Goal: Transaction & Acquisition: Purchase product/service

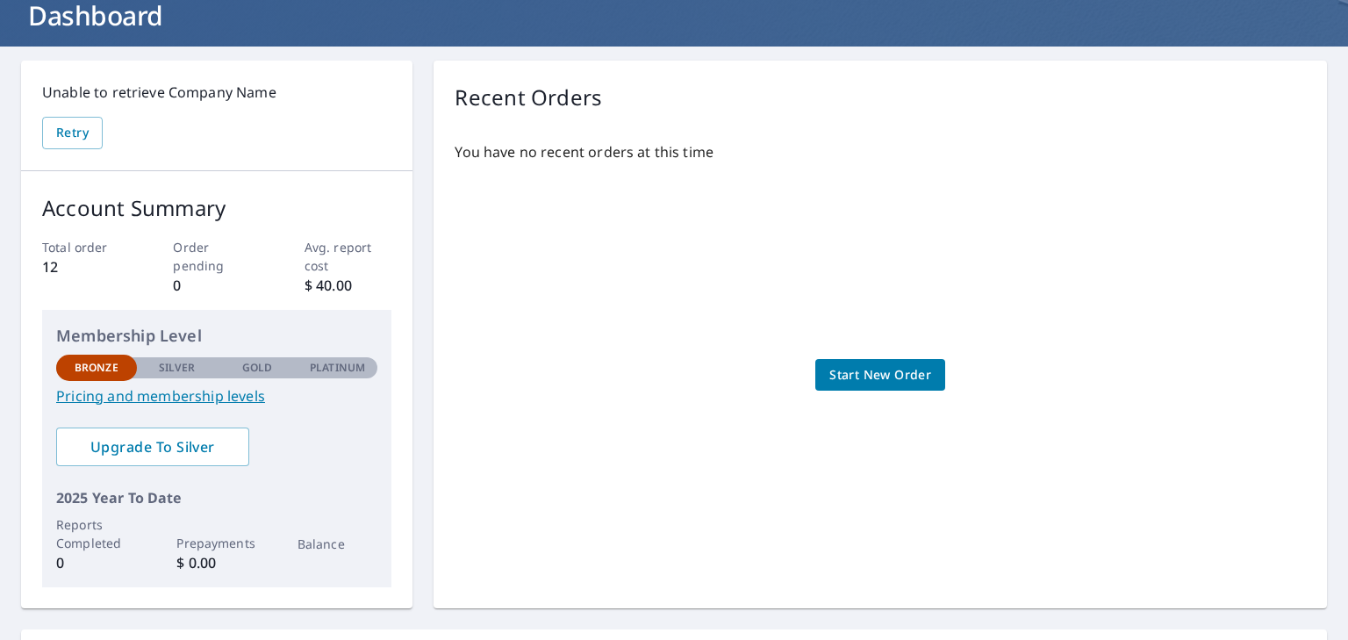
scroll to position [107, 0]
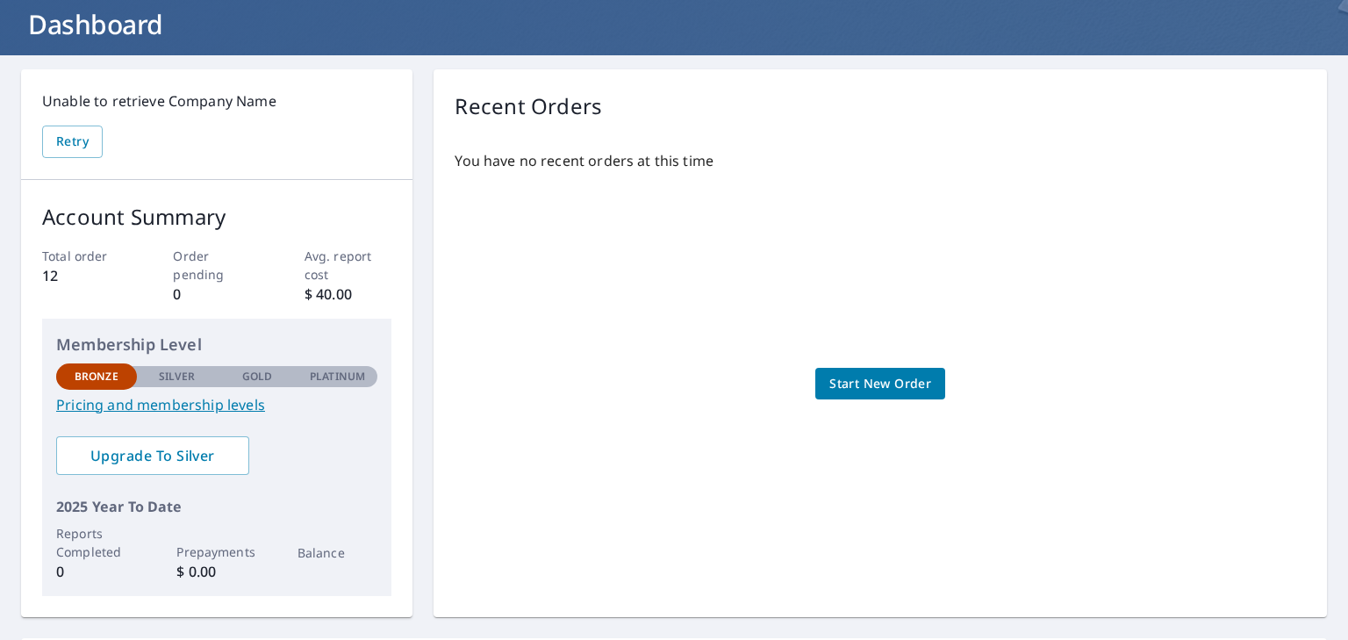
click at [170, 410] on link "Pricing and membership levels" at bounding box center [216, 404] width 321 height 21
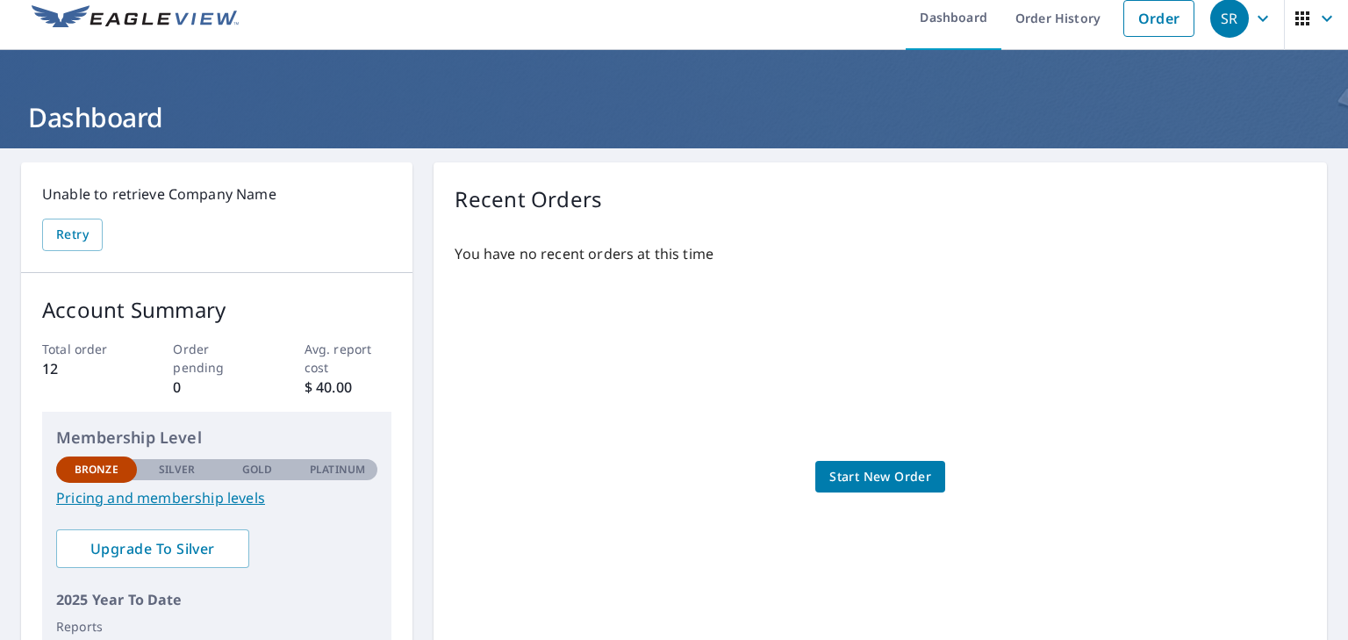
scroll to position [0, 0]
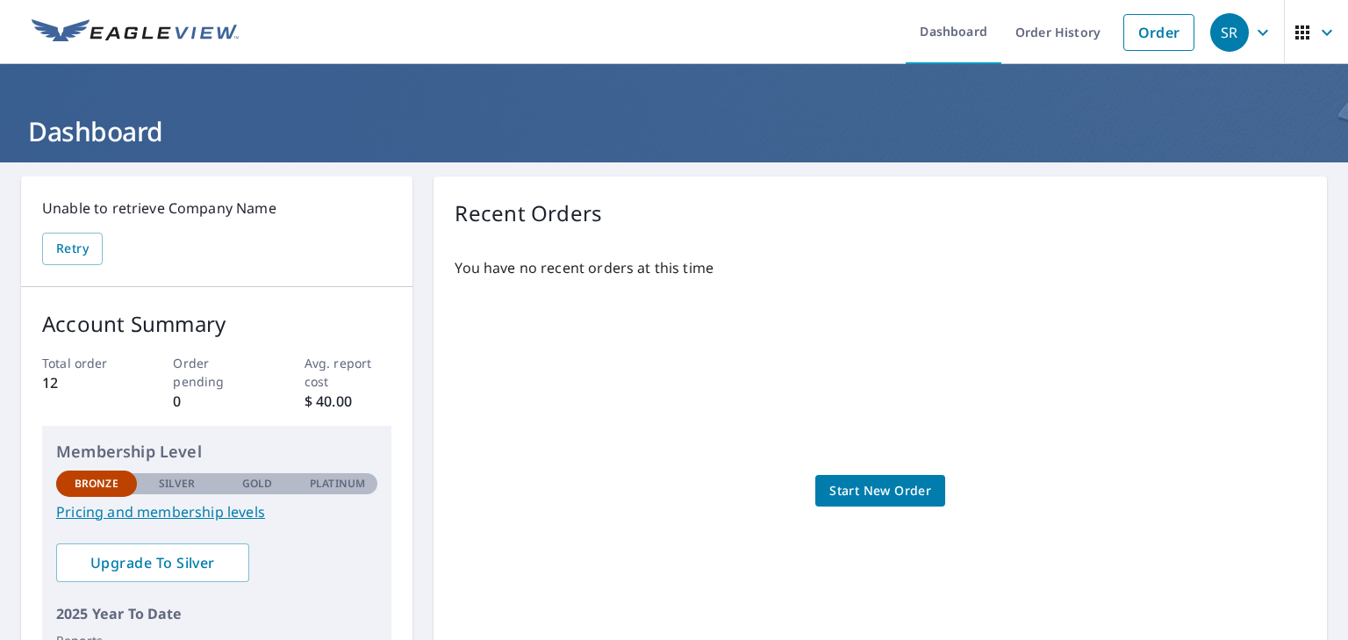
click at [864, 493] on span "Start New Order" at bounding box center [880, 491] width 102 height 22
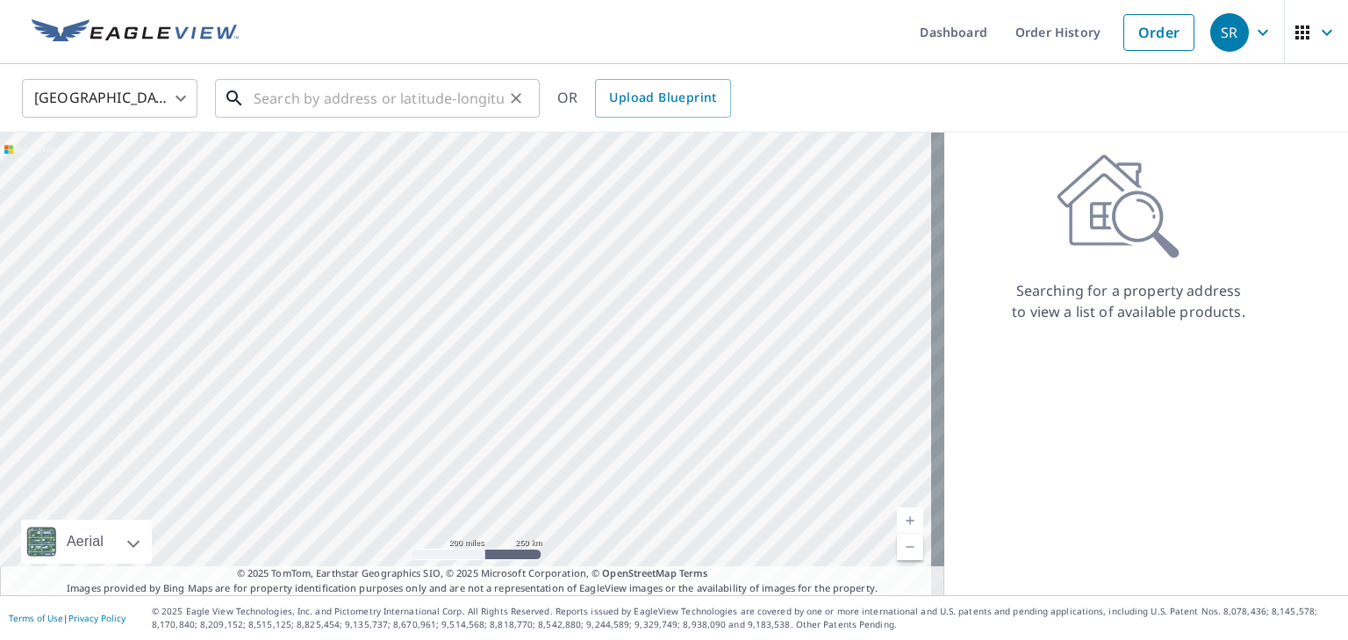
click at [353, 97] on input "text" at bounding box center [379, 98] width 250 height 49
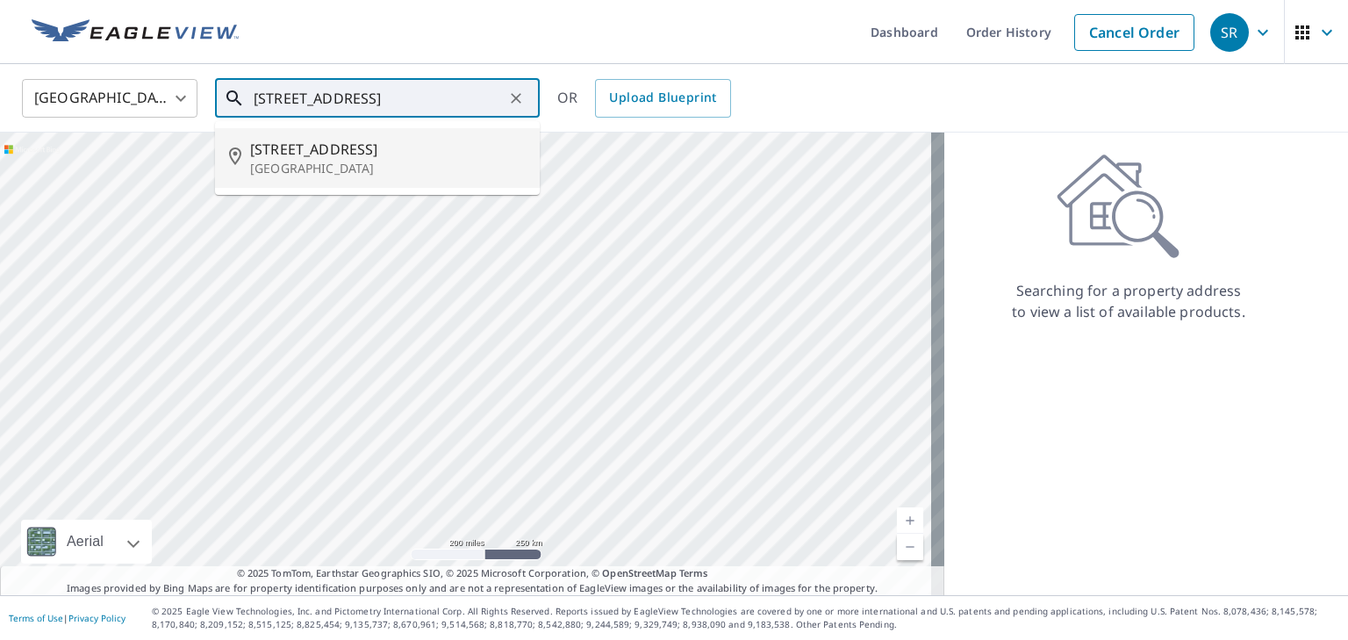
click at [344, 155] on span "985 N Greece Rd" at bounding box center [388, 149] width 276 height 21
type input "985 N Greece Rd Rochester, NY 14626"
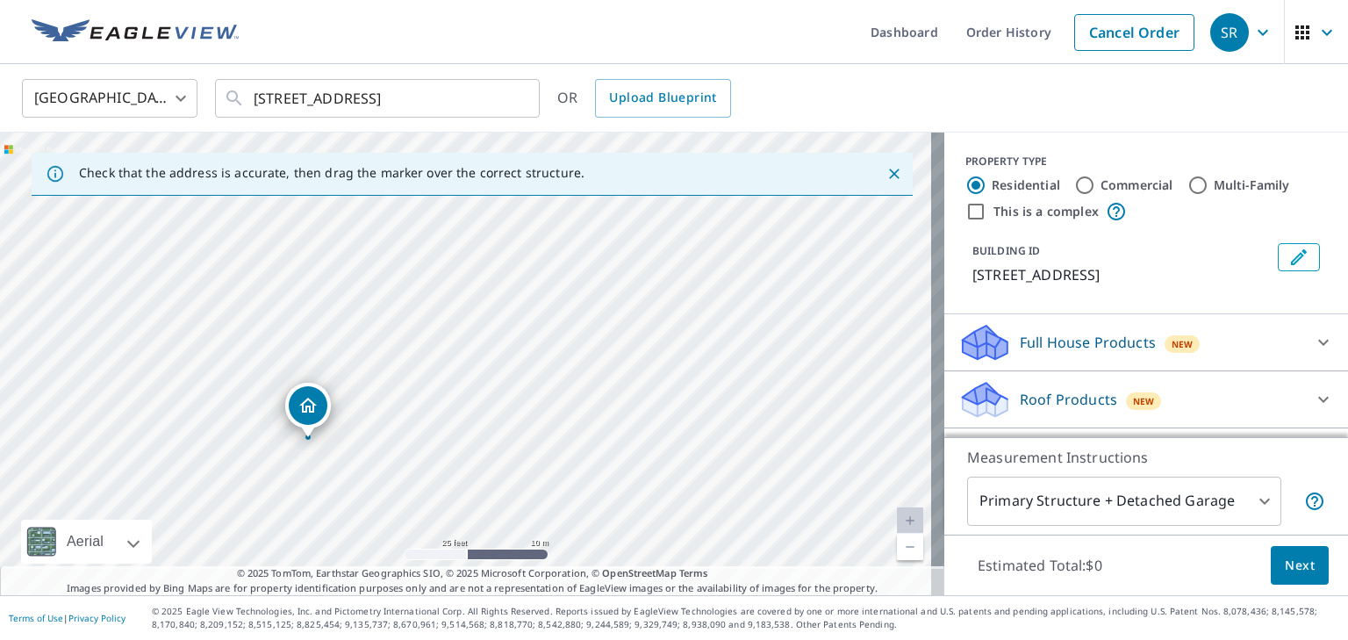
drag, startPoint x: 422, startPoint y: 410, endPoint x: 448, endPoint y: 296, distance: 116.9
click at [448, 296] on div "985 N Greece Rd Rochester, NY 14626" at bounding box center [472, 363] width 944 height 462
click at [311, 412] on icon "Dropped pin, building 1, Residential property, 985 N Greece Rd Rochester, NY 14…" at bounding box center [308, 404] width 18 height 15
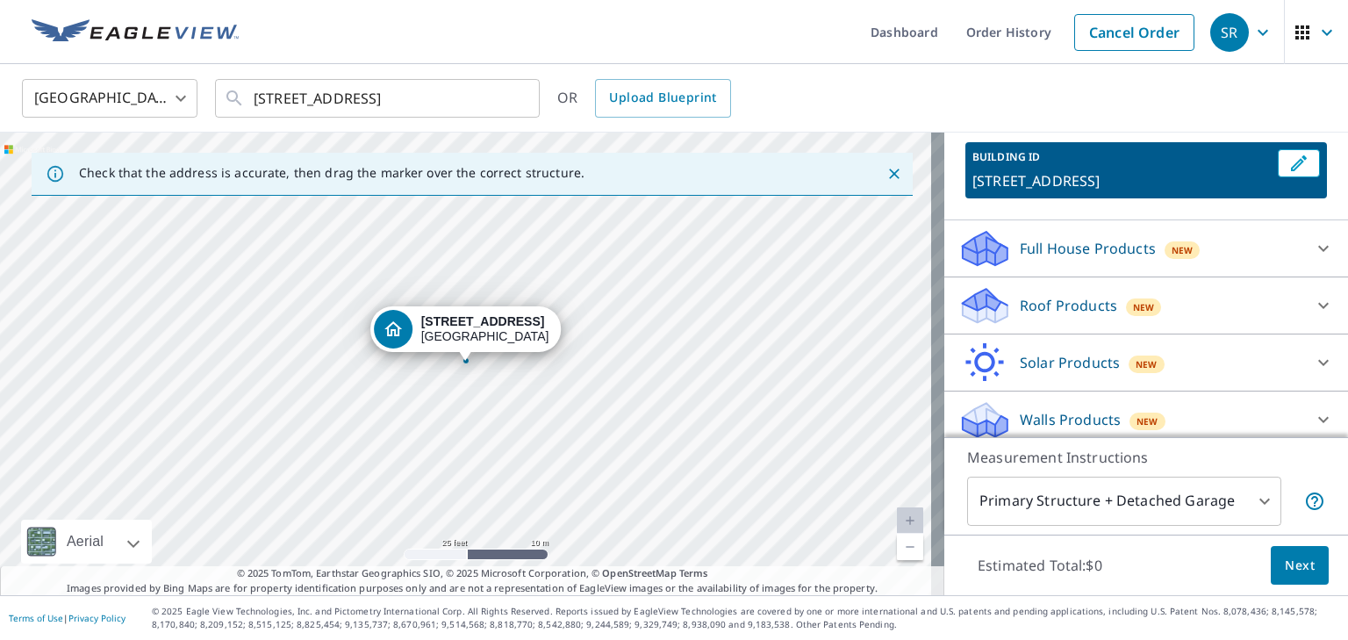
scroll to position [104, 0]
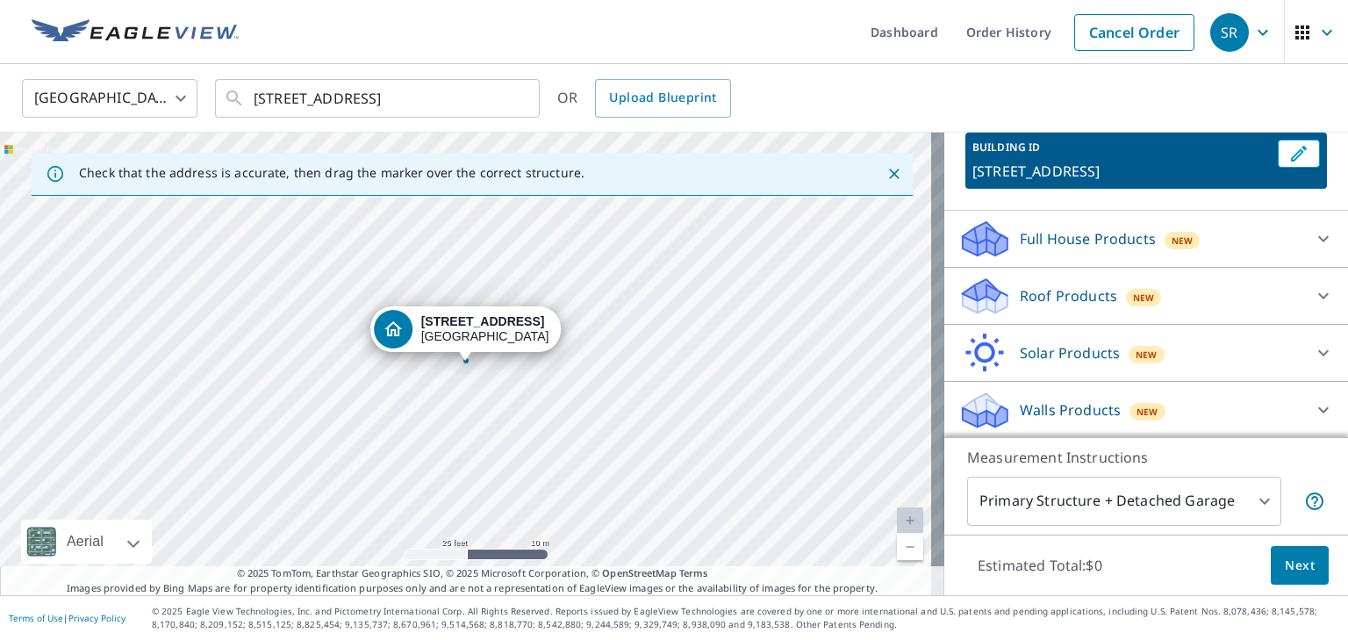
click at [1085, 415] on p "Walls Products" at bounding box center [1070, 409] width 101 height 21
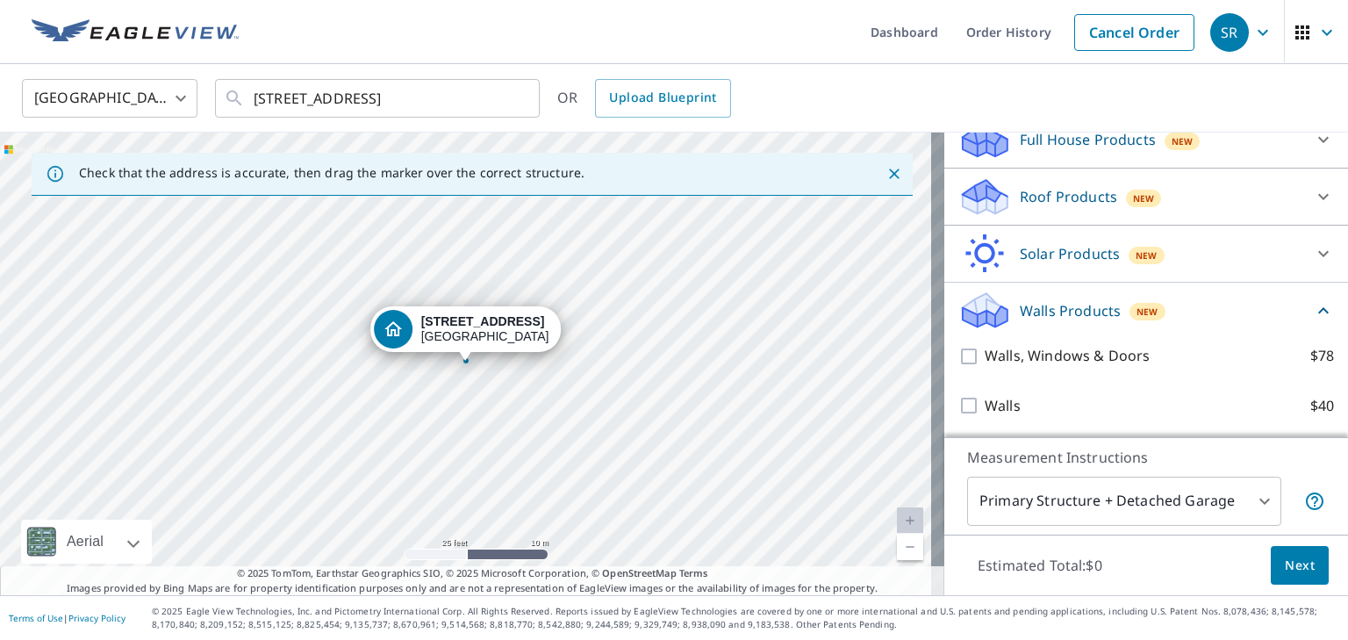
scroll to position [204, 0]
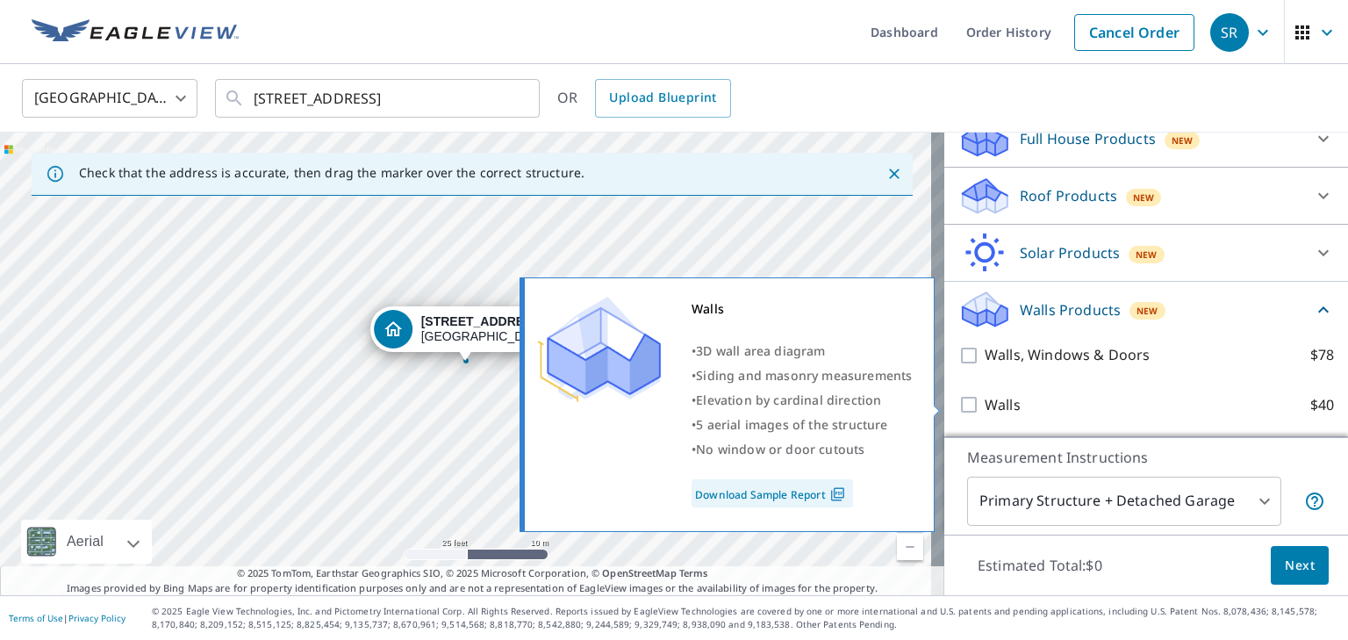
click at [958, 405] on input "Walls $40" at bounding box center [971, 404] width 26 height 21
checkbox input "true"
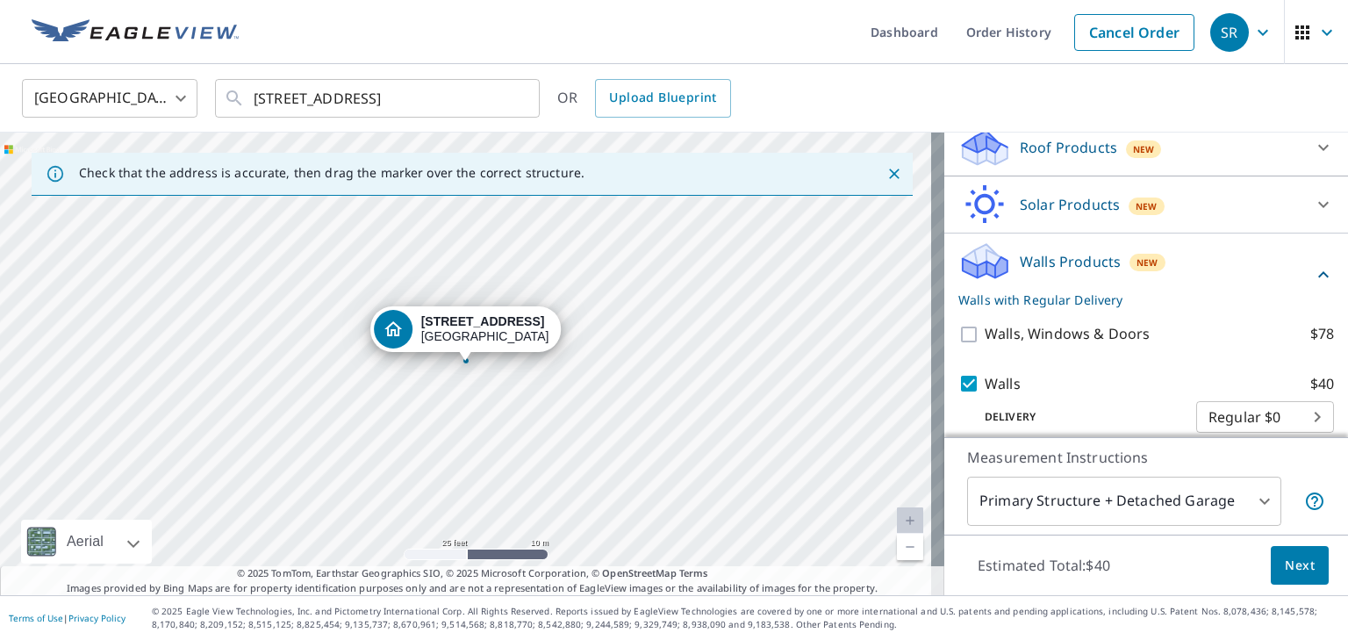
scroll to position [269, 0]
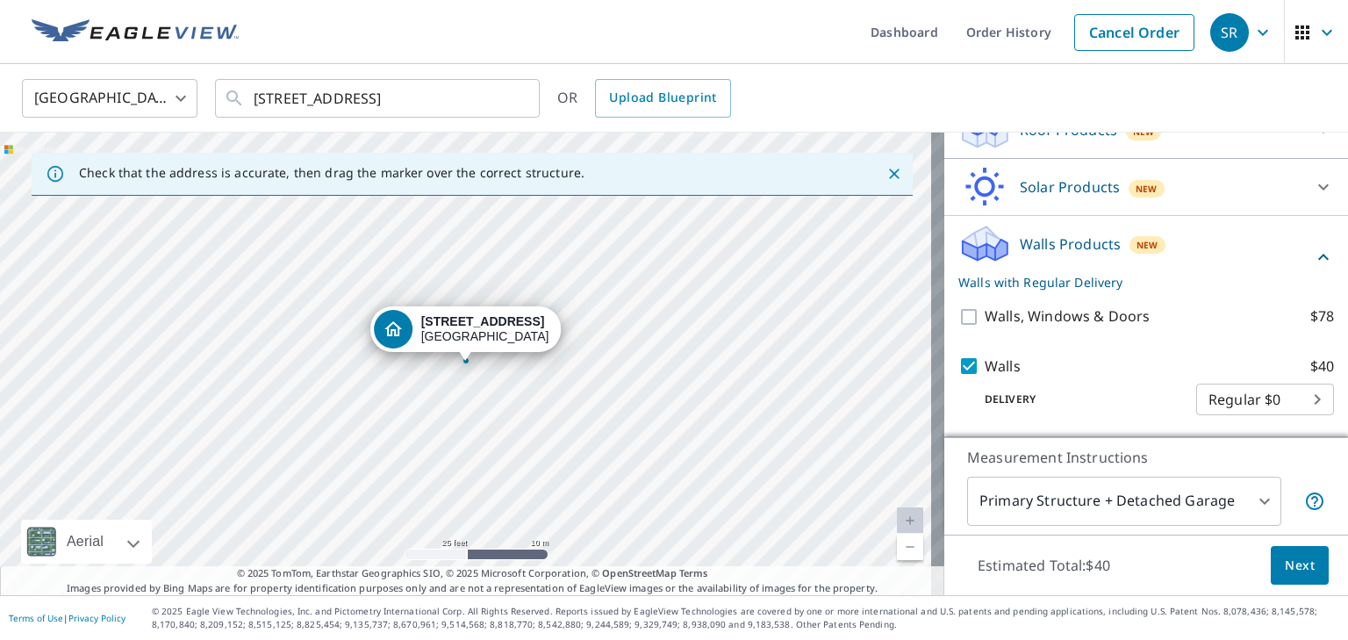
click at [1231, 405] on body "SR SR Dashboard Order History Cancel Order SR United States US ​ 985 N Greece R…" at bounding box center [674, 320] width 1348 height 640
click at [1249, 394] on ul "Regular $0" at bounding box center [1239, 399] width 138 height 46
click at [1237, 494] on div at bounding box center [674, 320] width 1348 height 640
click at [1255, 499] on body "SR SR Dashboard Order History Cancel Order SR United States US ​ 985 N Greece R…" at bounding box center [674, 320] width 1348 height 640
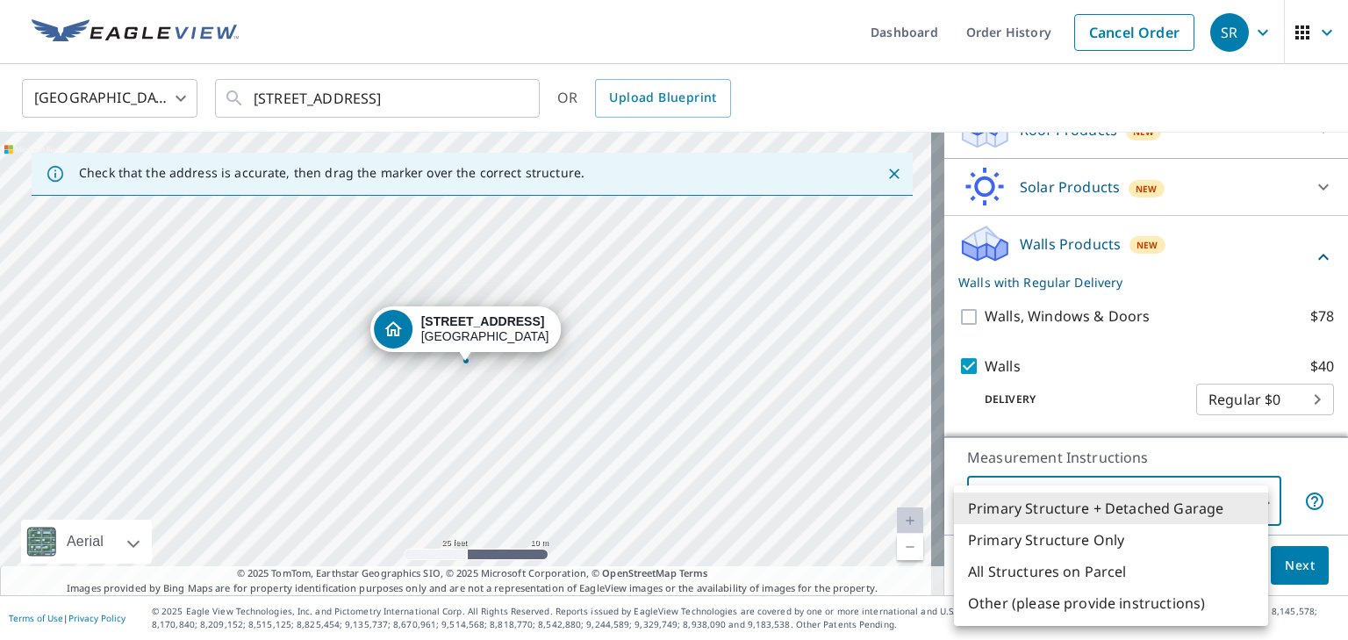
click at [1142, 539] on li "Primary Structure Only" at bounding box center [1111, 540] width 314 height 32
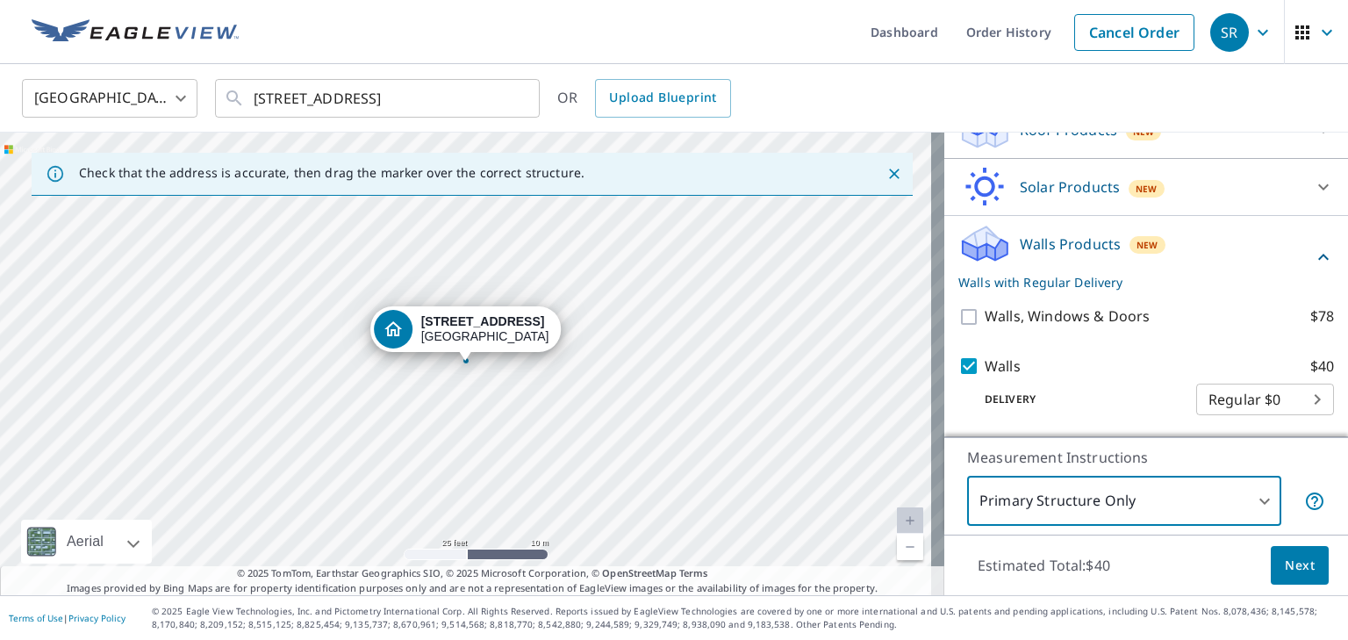
click at [1220, 518] on body "SR SR Dashboard Order History Cancel Order SR United States US ​ 985 N Greece R…" at bounding box center [674, 320] width 1348 height 640
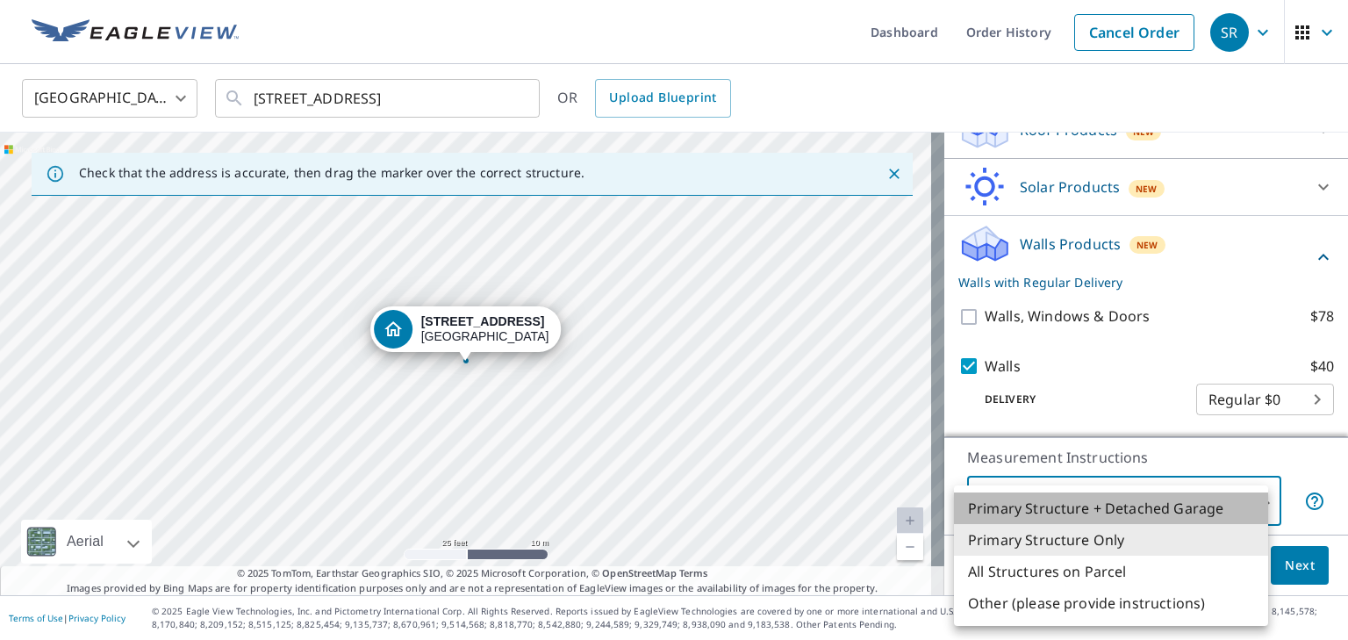
click at [1149, 511] on li "Primary Structure + Detached Garage" at bounding box center [1111, 508] width 314 height 32
type input "1"
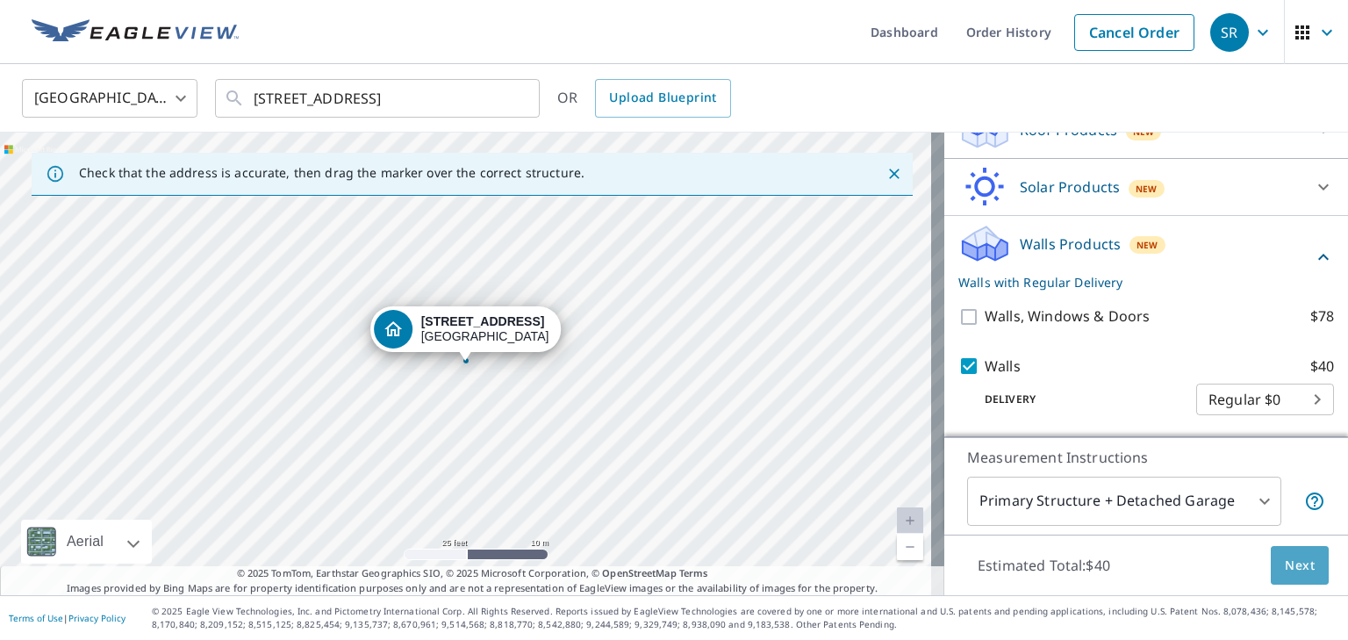
click at [1271, 572] on button "Next" at bounding box center [1300, 565] width 58 height 39
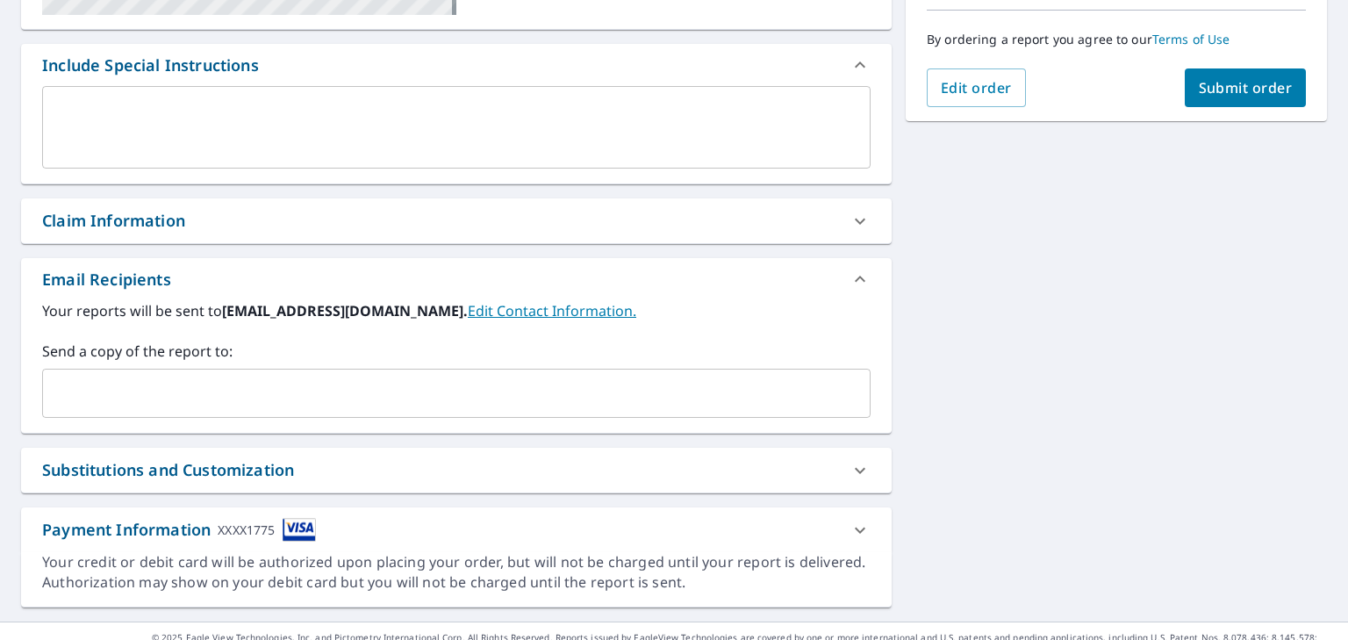
scroll to position [463, 0]
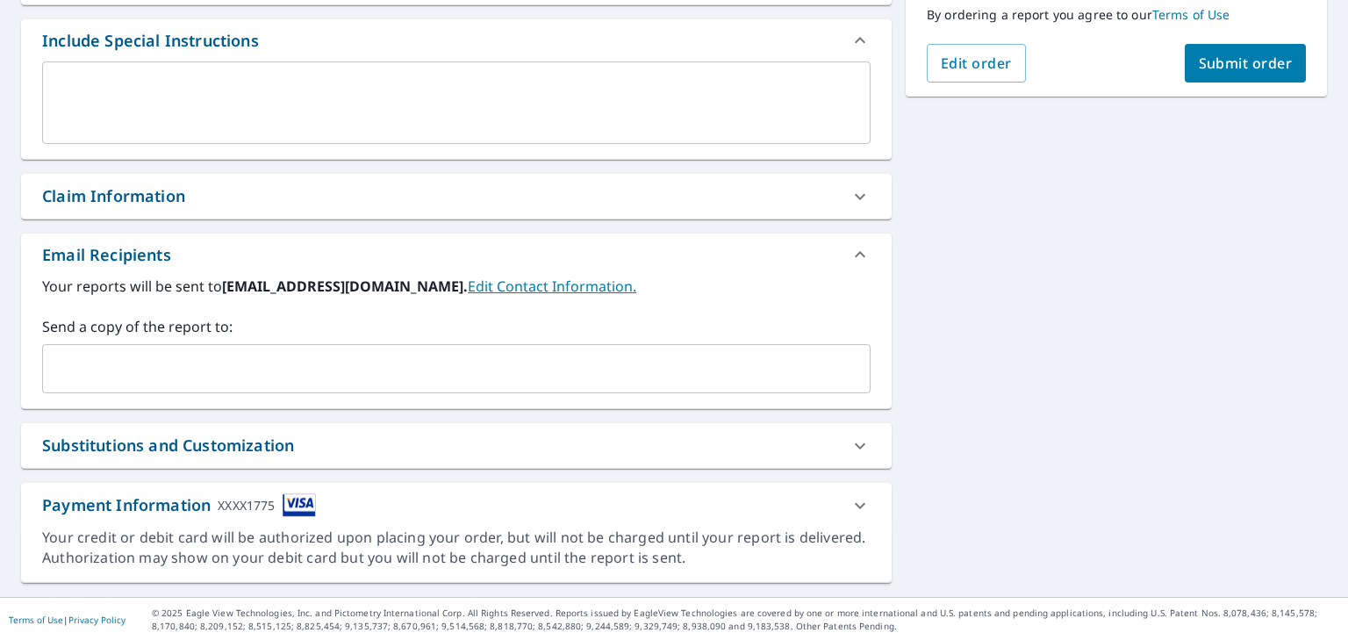
click at [469, 281] on link "Edit Contact Information." at bounding box center [552, 285] width 168 height 19
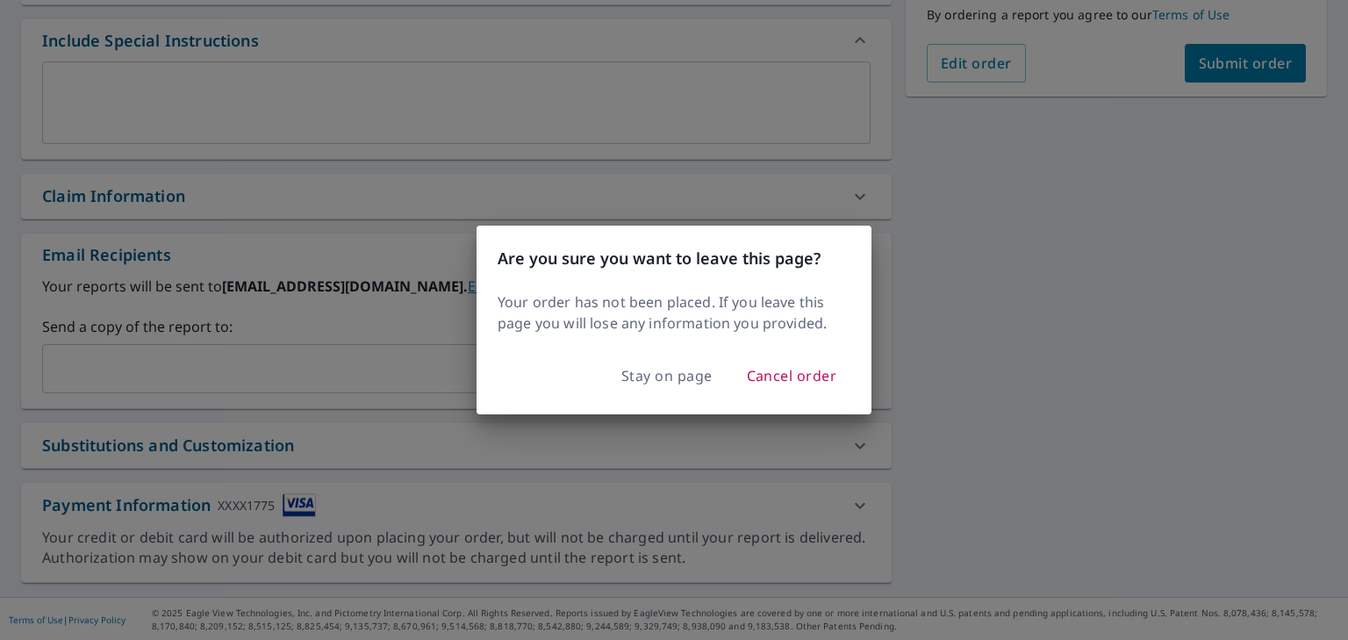
drag, startPoint x: 1063, startPoint y: 558, endPoint x: 938, endPoint y: 533, distance: 127.0
click at [1061, 558] on div "Are you sure you want to leave this page? Your order has not been placed. If yo…" at bounding box center [674, 320] width 1348 height 640
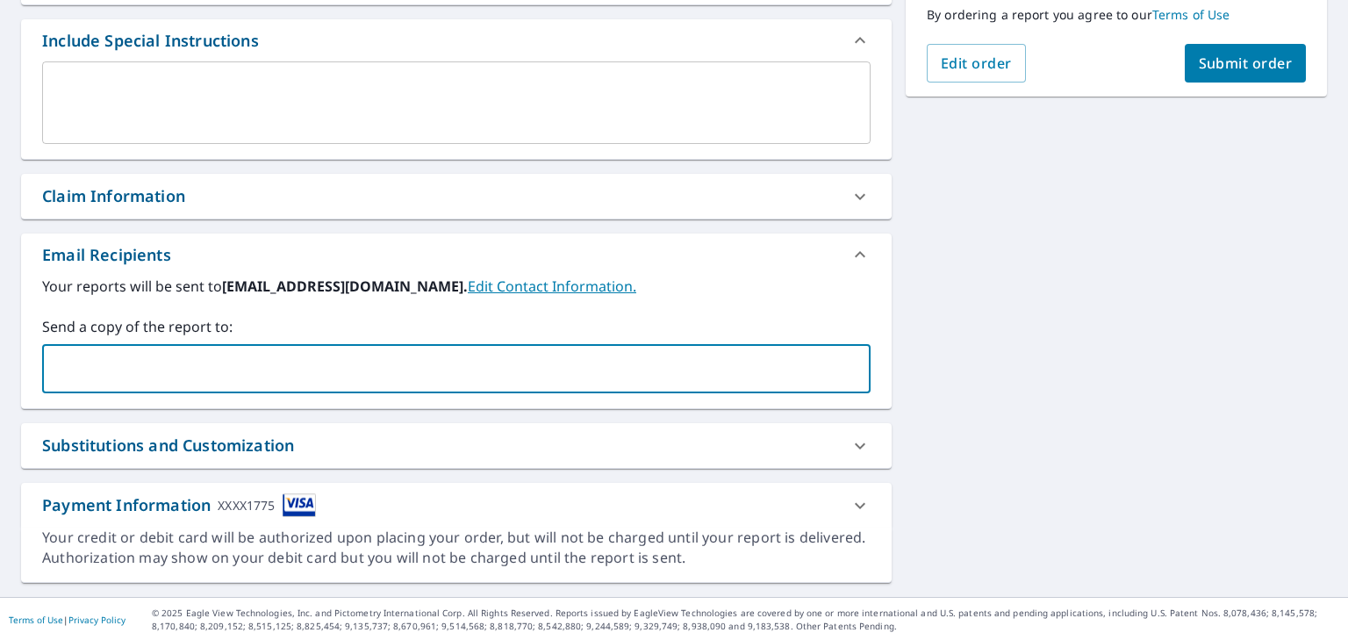
click at [261, 367] on input "text" at bounding box center [443, 368] width 786 height 33
type input "mrfussynickp@gmail.com"
click at [741, 280] on label "Your reports will be sent to mrfussyscott@gmail.com. Edit Contact Information." at bounding box center [456, 286] width 828 height 21
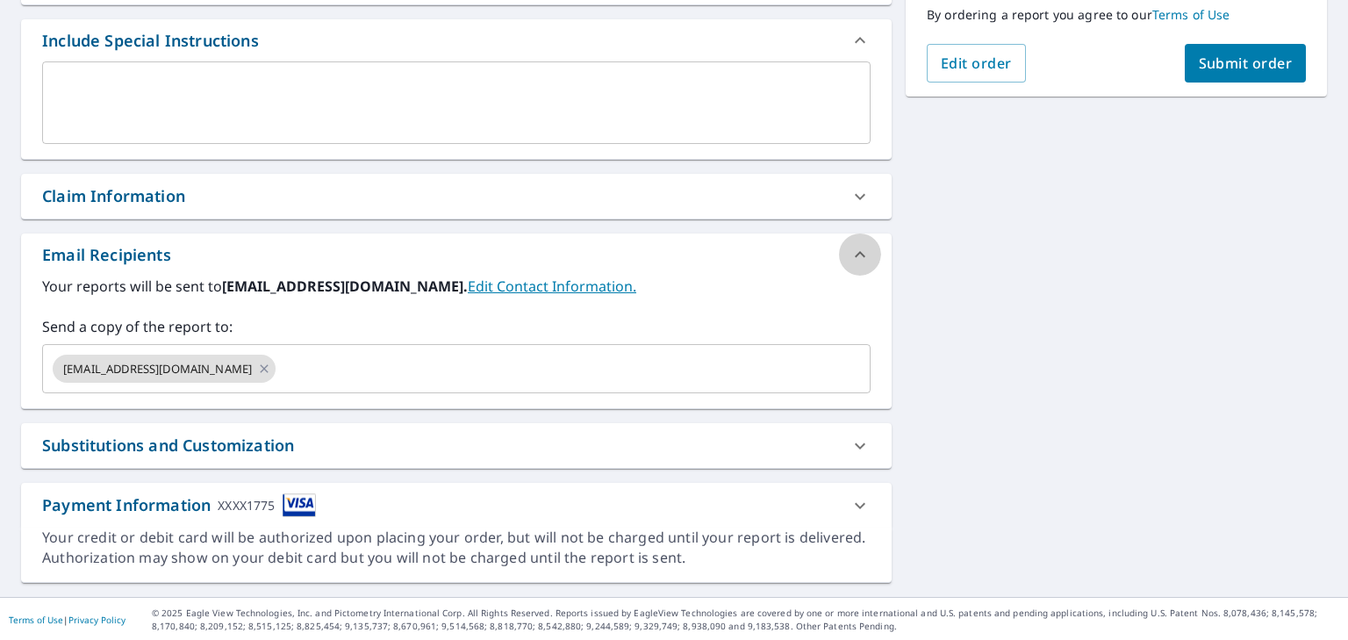
click at [849, 261] on icon at bounding box center [859, 254] width 21 height 21
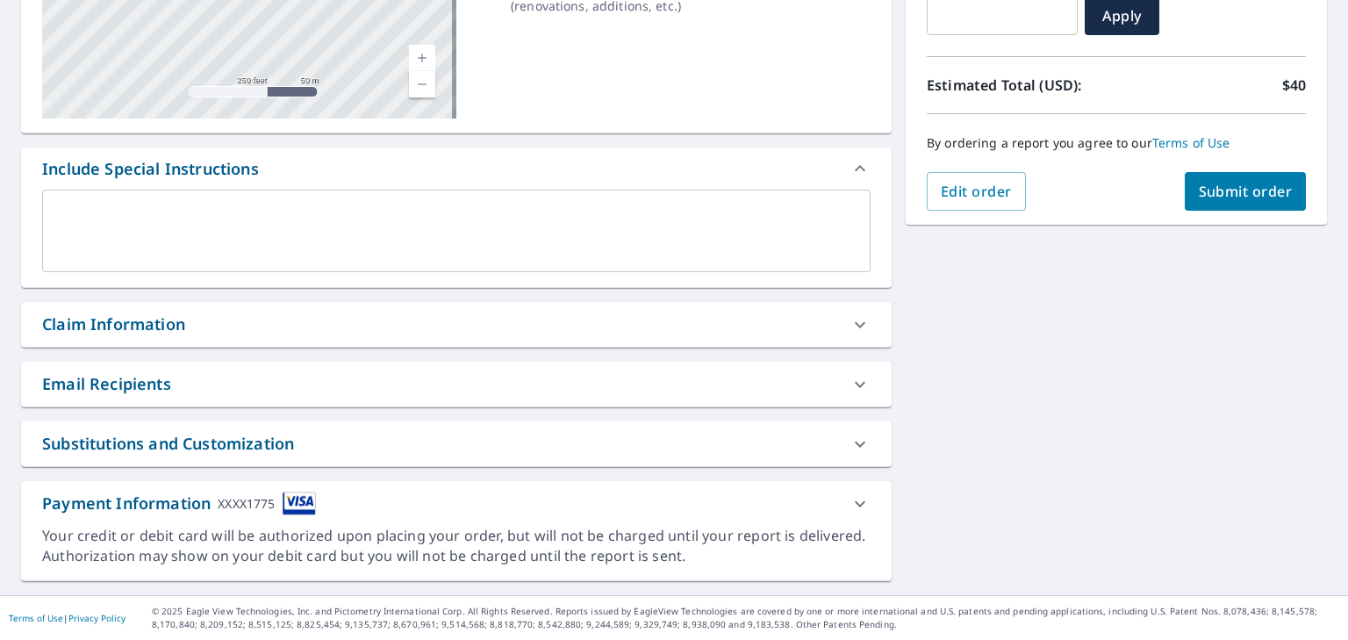
scroll to position [333, 0]
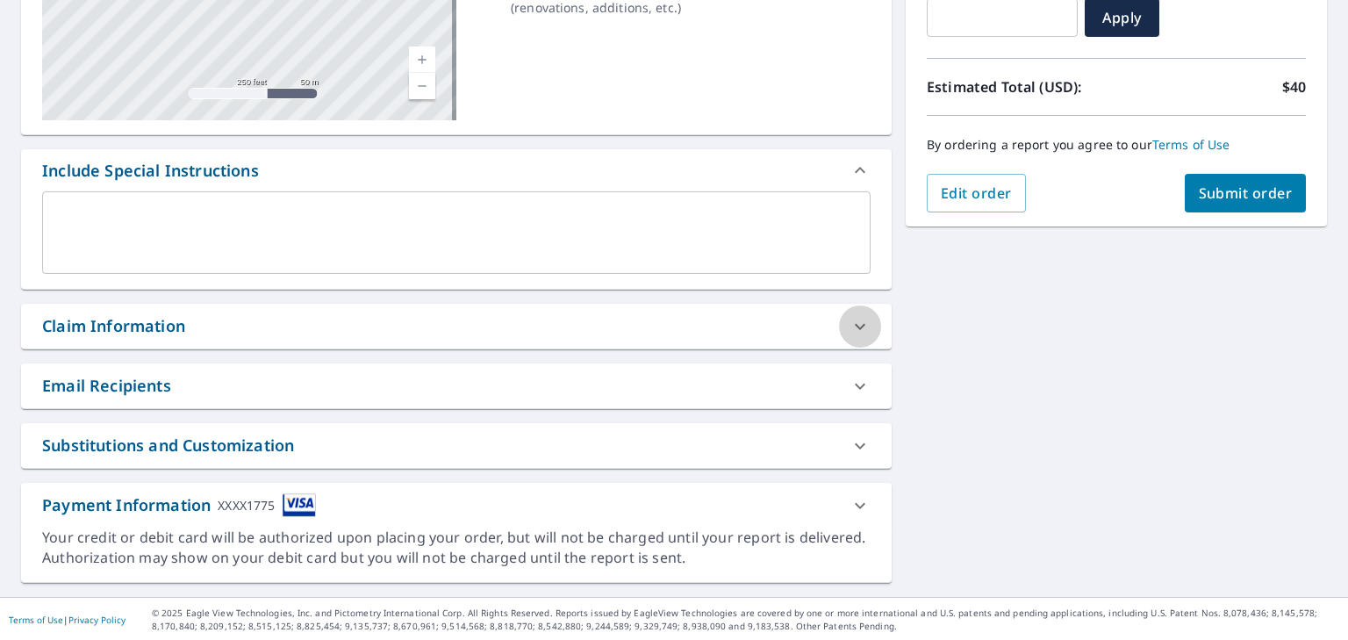
click at [839, 318] on div at bounding box center [860, 326] width 42 height 42
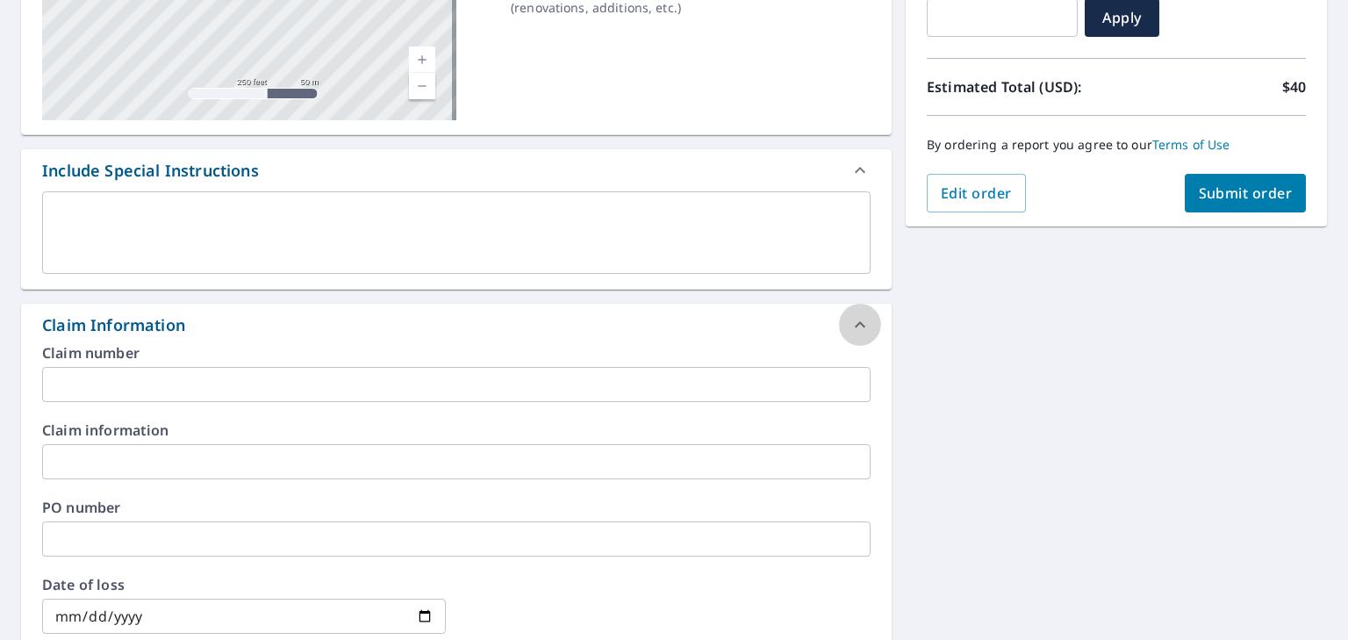
click at [839, 331] on div at bounding box center [860, 325] width 42 height 42
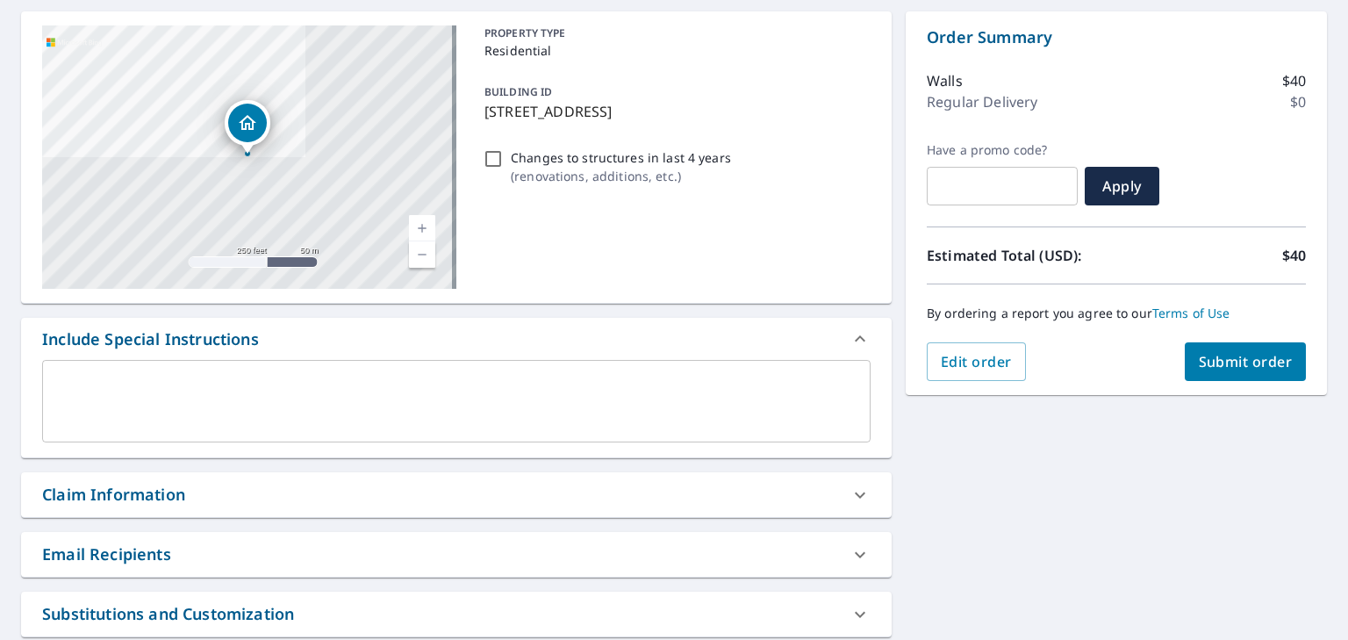
scroll to position [175, 0]
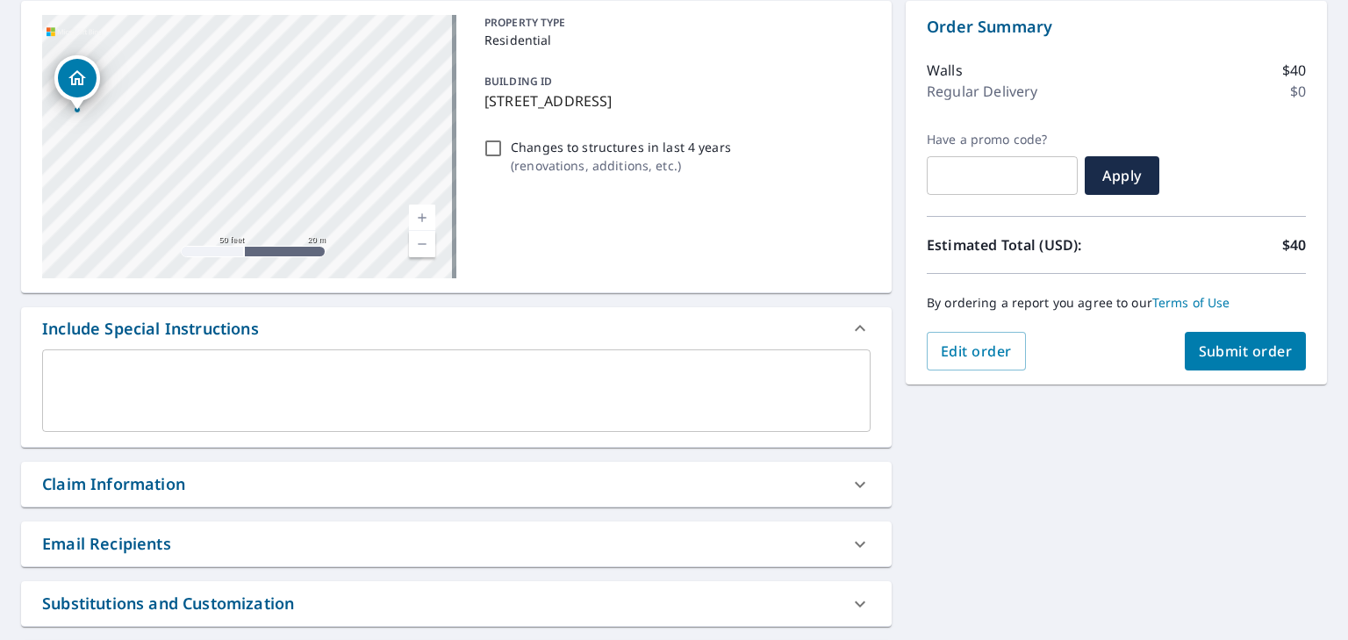
drag, startPoint x: 290, startPoint y: 127, endPoint x: 398, endPoint y: 395, distance: 288.9
click at [398, 395] on div "**********" at bounding box center [456, 371] width 870 height 740
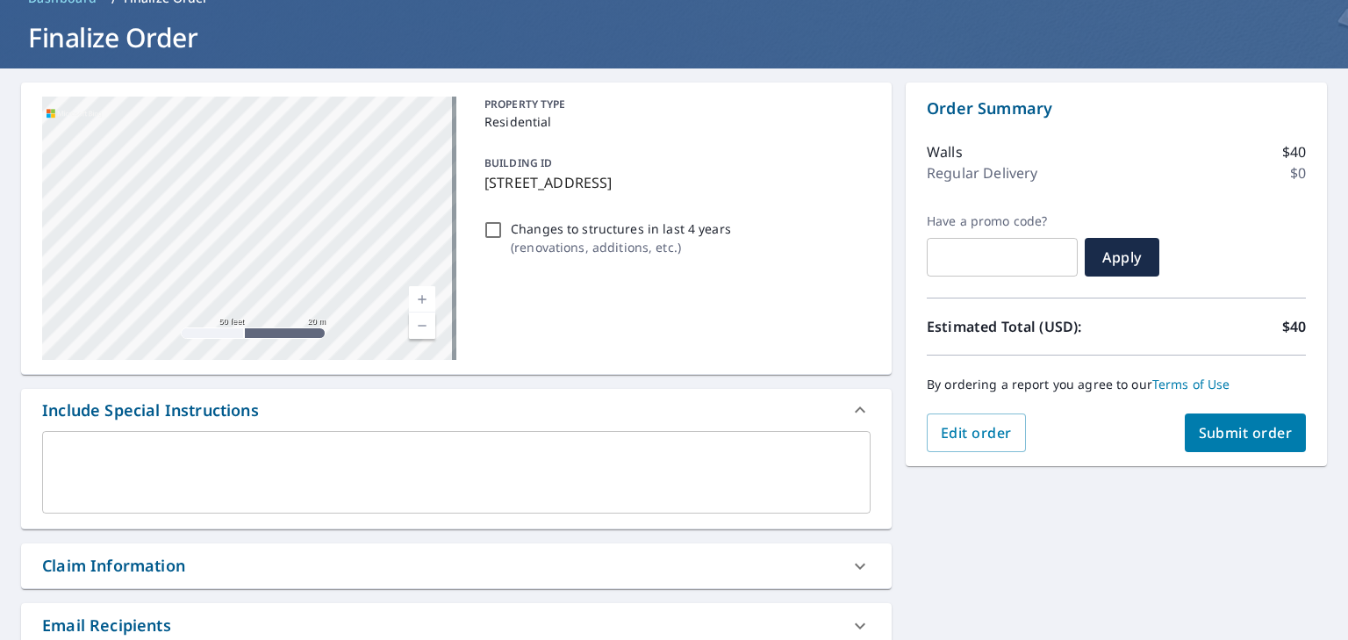
scroll to position [0, 0]
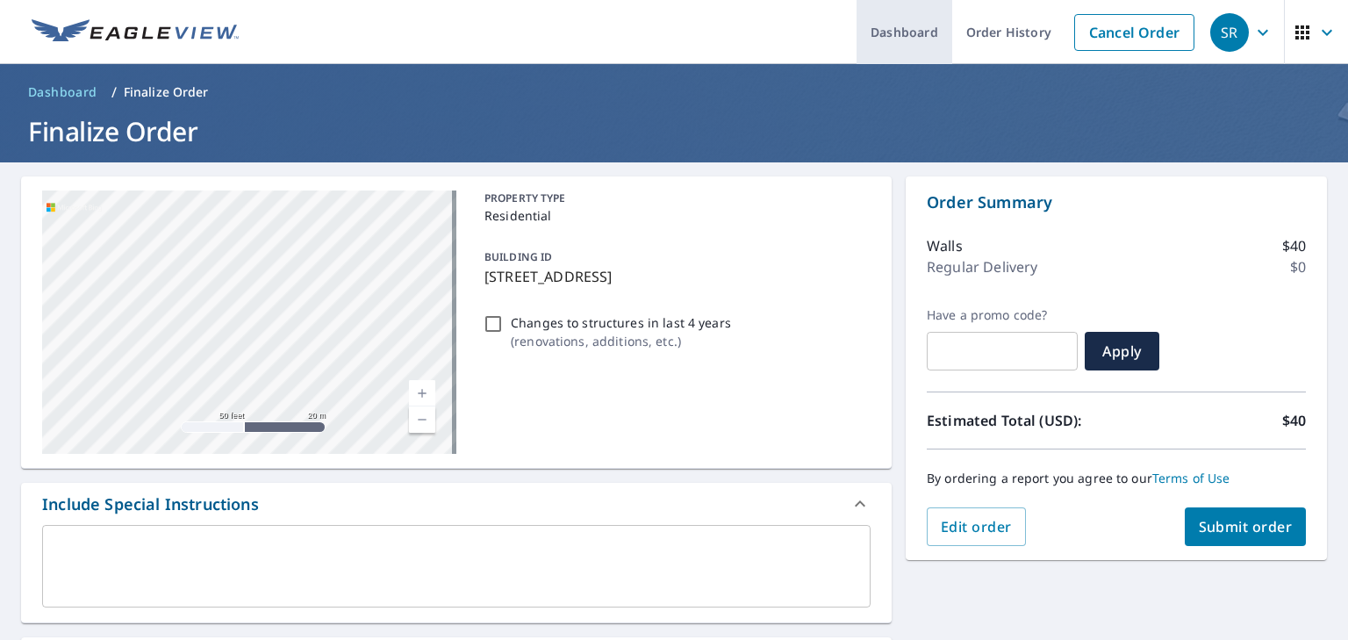
click at [899, 26] on link "Dashboard" at bounding box center [904, 32] width 96 height 64
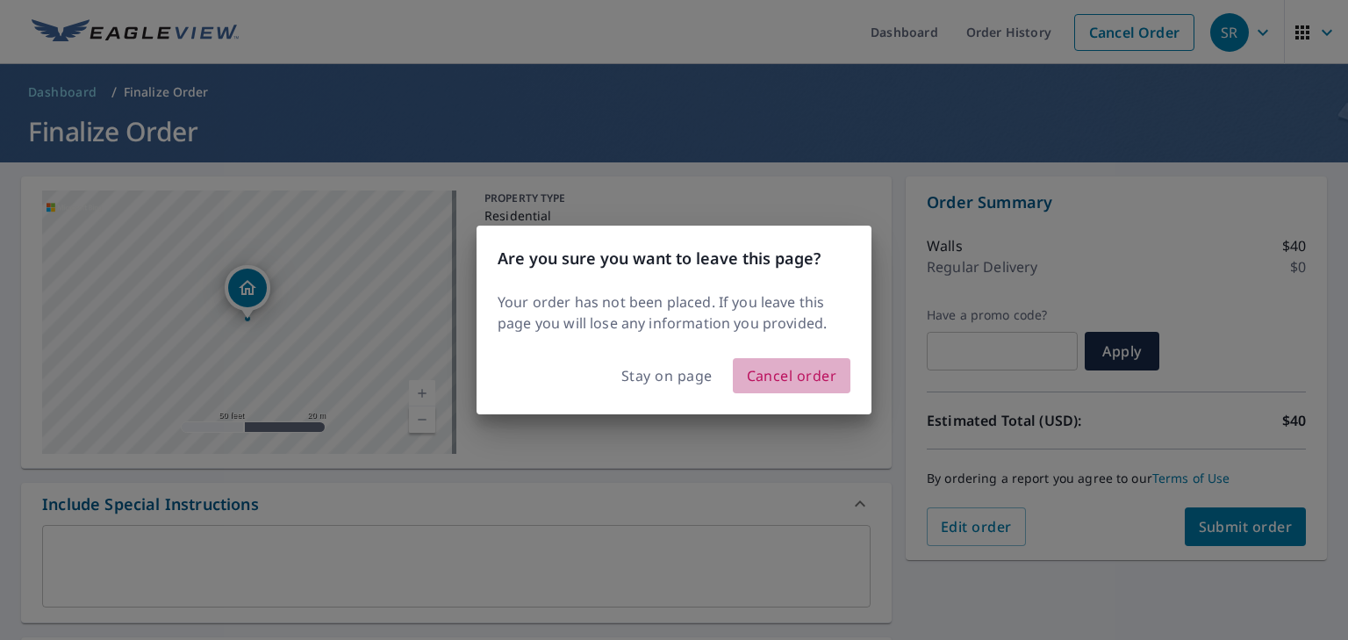
click at [820, 382] on span "Cancel order" at bounding box center [792, 375] width 90 height 25
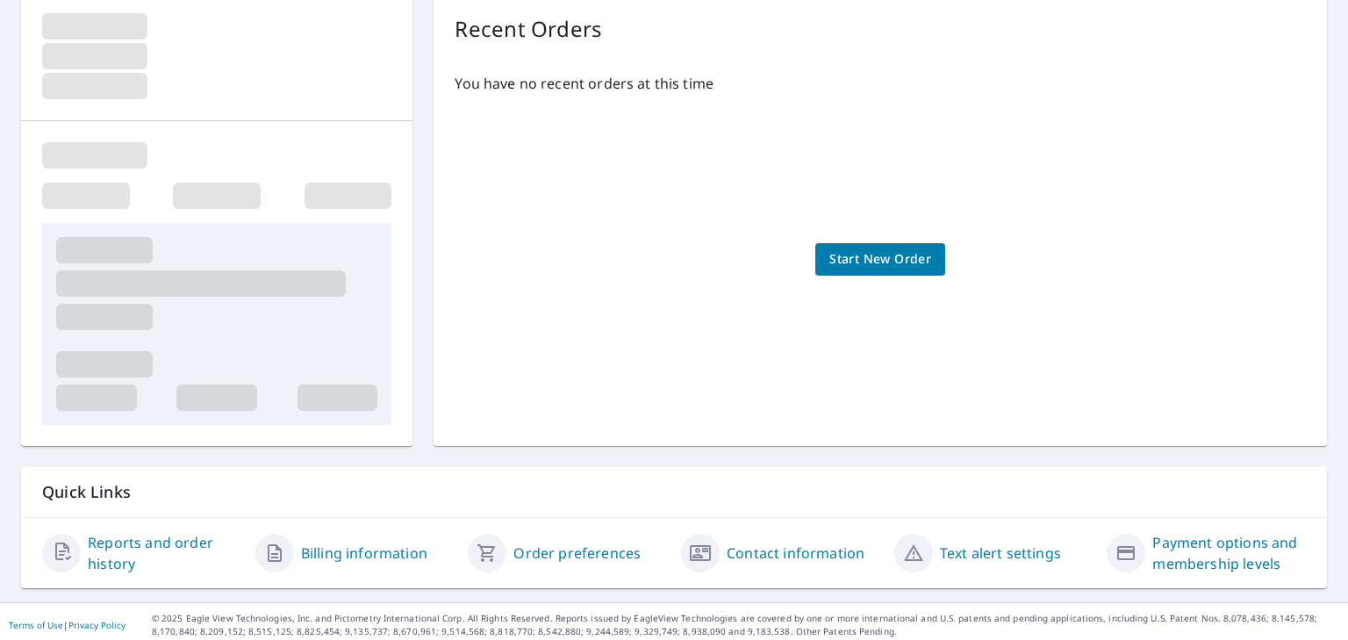
scroll to position [190, 0]
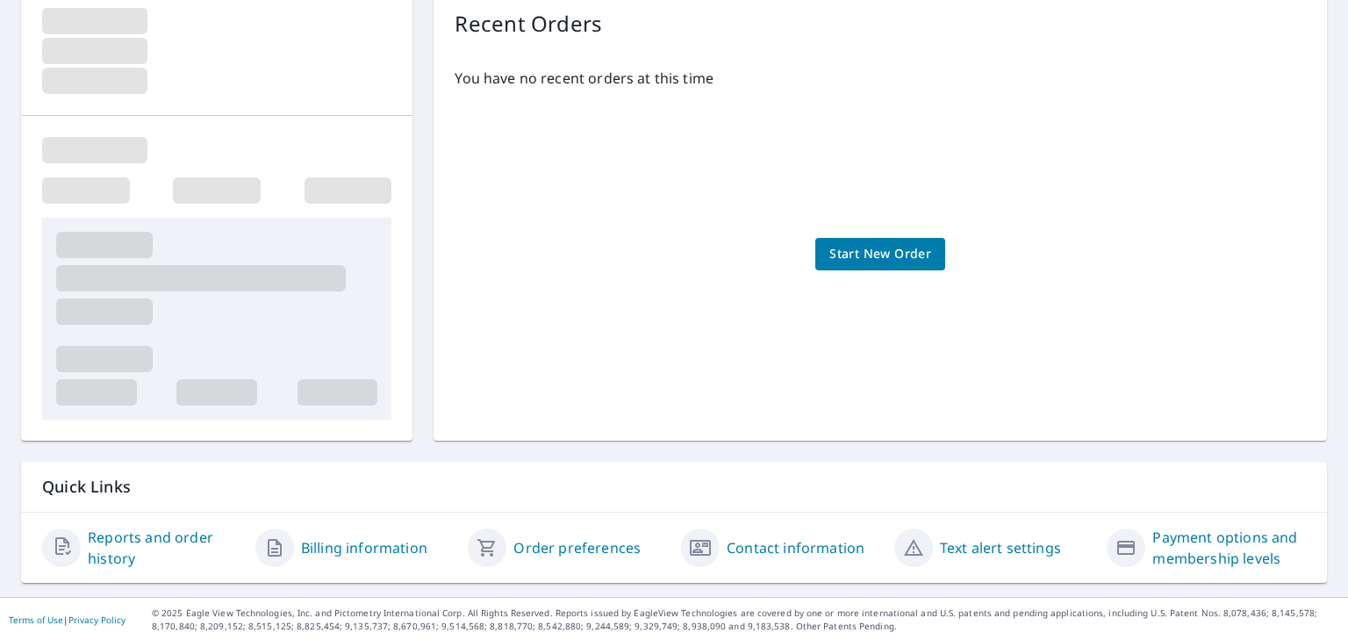
click at [778, 544] on link "Contact information" at bounding box center [796, 547] width 138 height 21
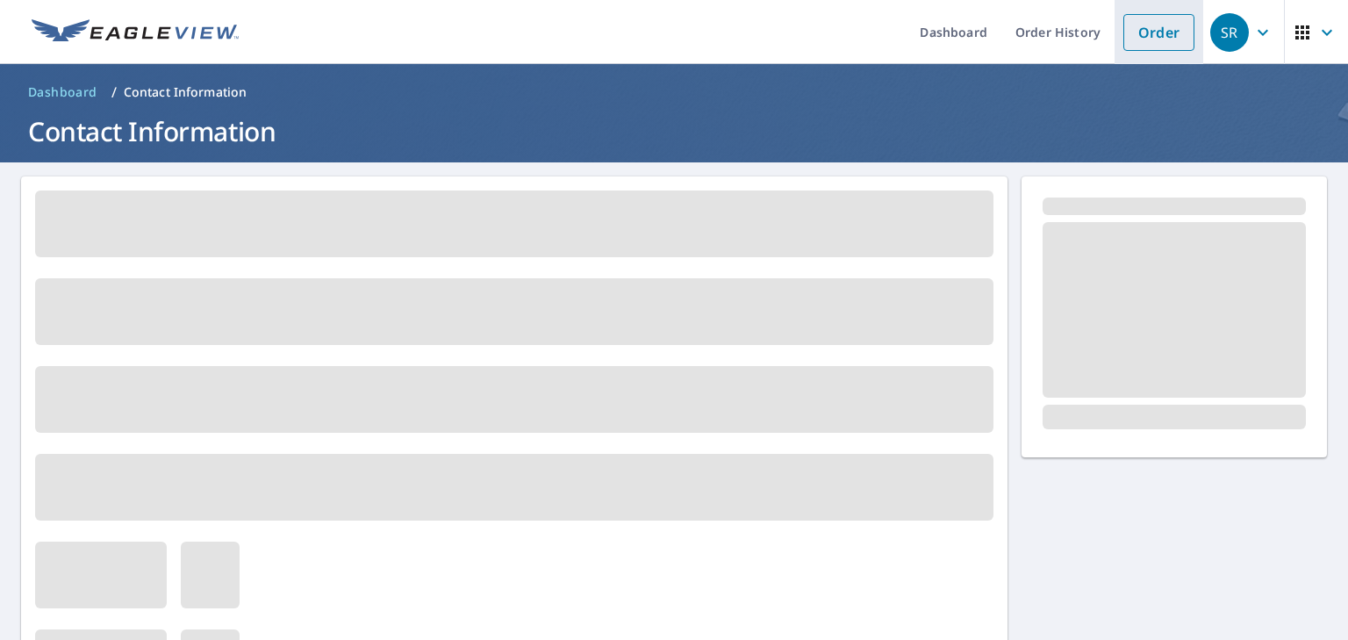
click at [1164, 26] on link "Order" at bounding box center [1158, 32] width 71 height 37
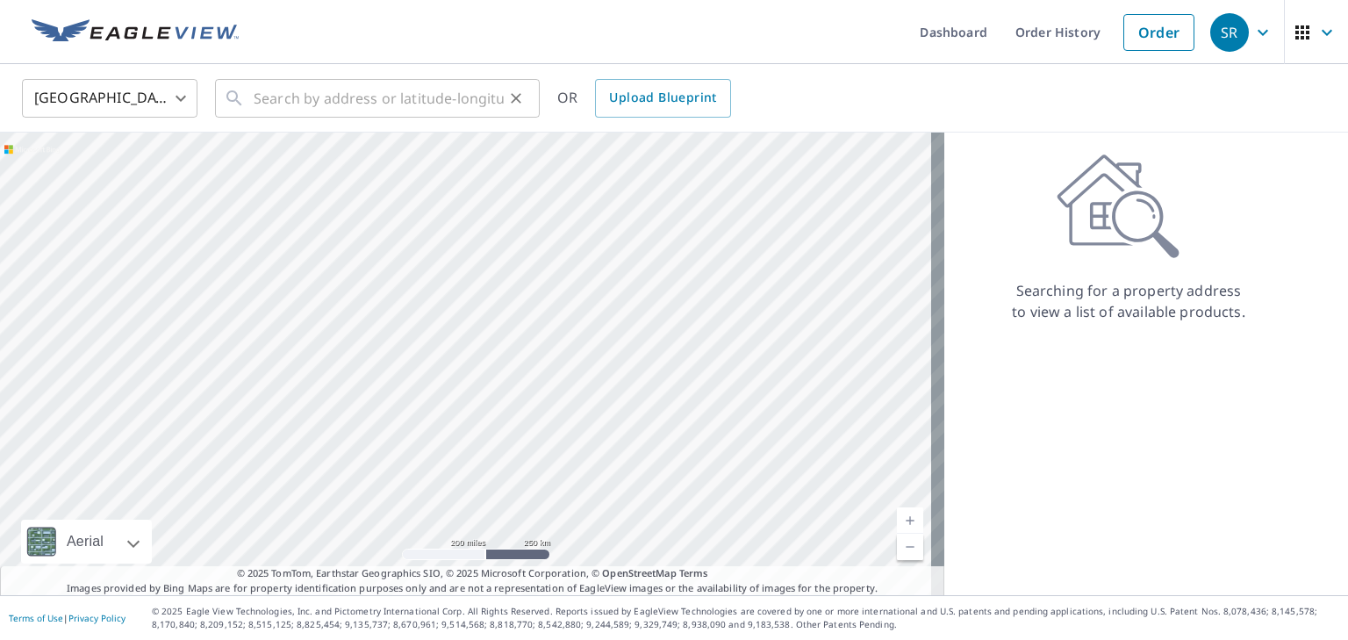
click at [526, 95] on button "Clear" at bounding box center [516, 98] width 25 height 25
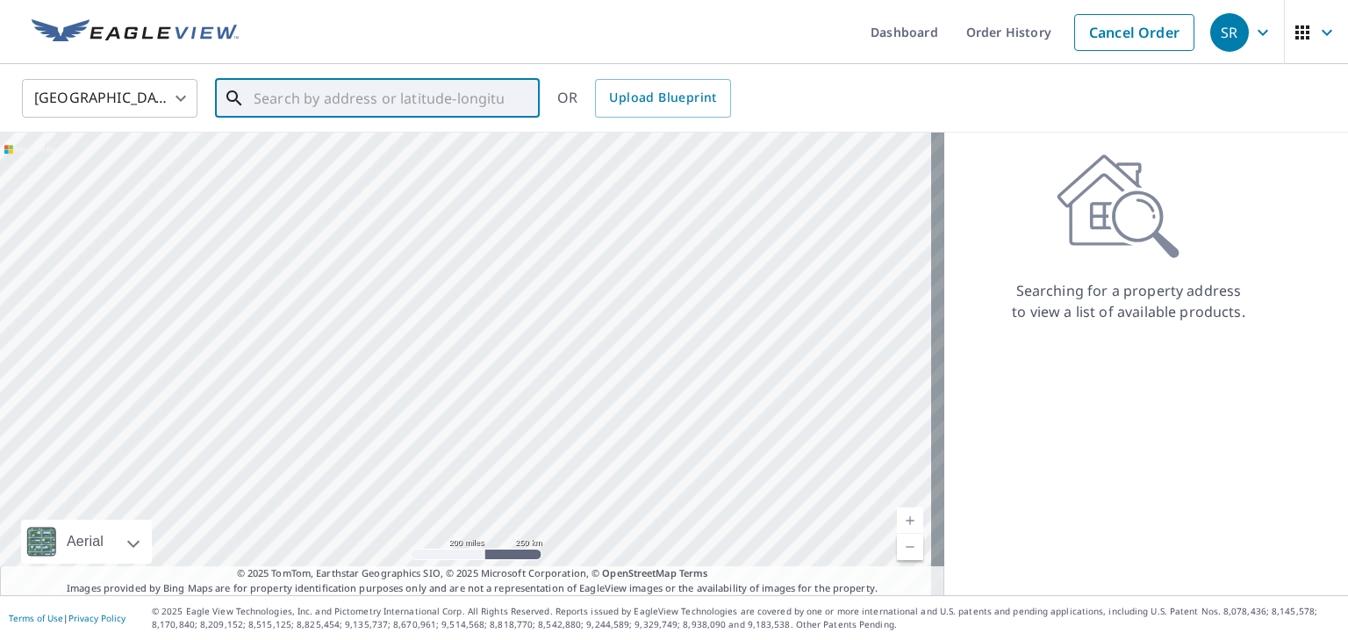
click at [476, 92] on input "text" at bounding box center [379, 98] width 250 height 49
click at [379, 182] on li "985 N Greece Rd Rochester, NY 14626" at bounding box center [377, 158] width 325 height 60
type input "985 N Greece Rd Rochester, NY 14626"
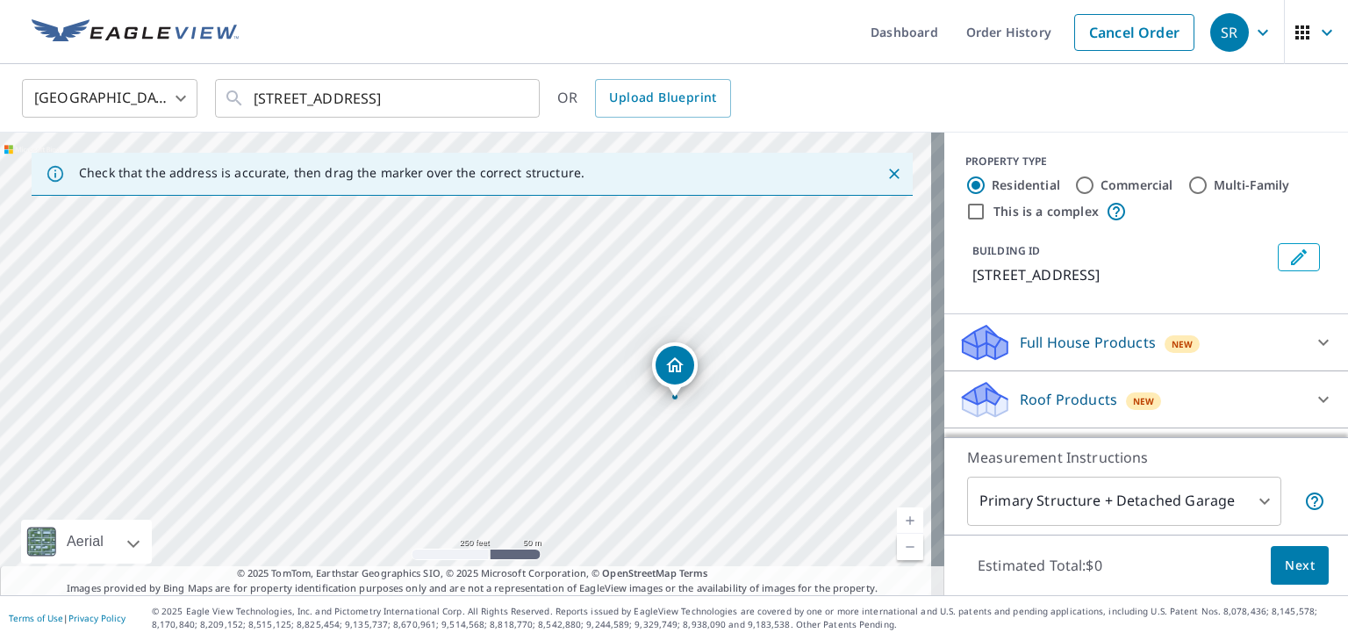
click at [579, 323] on div "985 N Greece Rd Rochester, NY 14626" at bounding box center [472, 363] width 944 height 462
click at [671, 364] on icon "Dropped pin, building 1, Residential property, 985 N Greece Rd Rochester, NY 14…" at bounding box center [674, 364] width 21 height 21
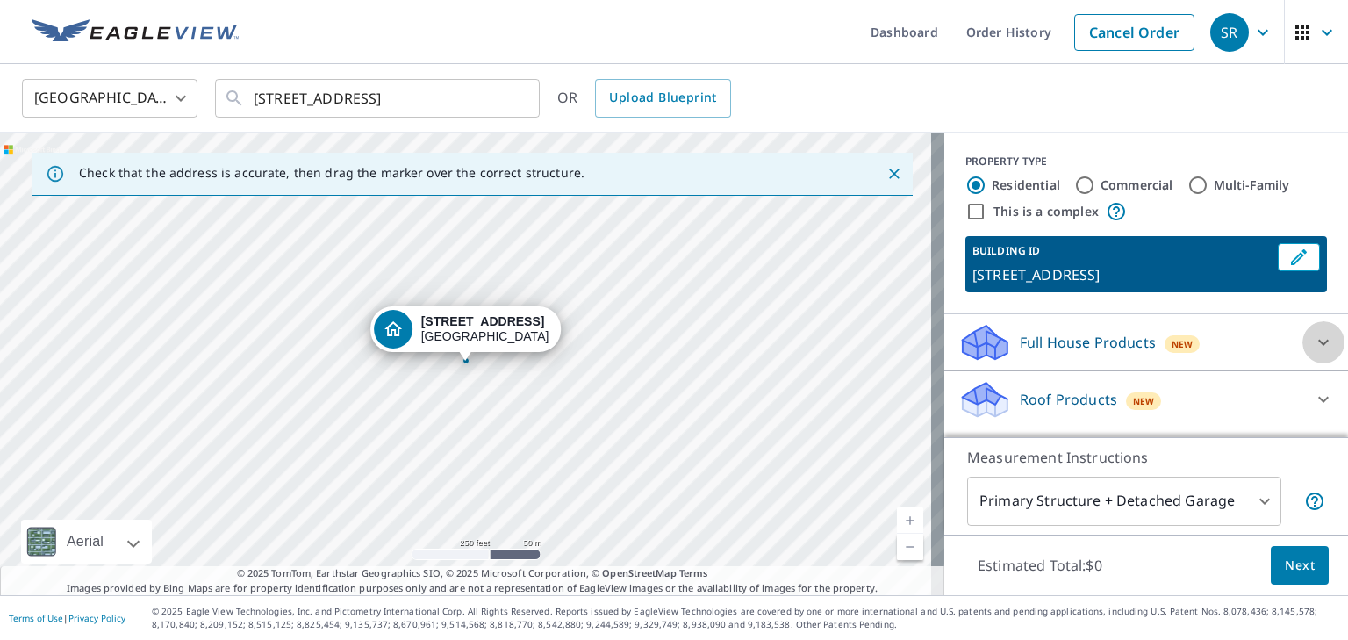
click at [1302, 340] on div at bounding box center [1323, 342] width 42 height 42
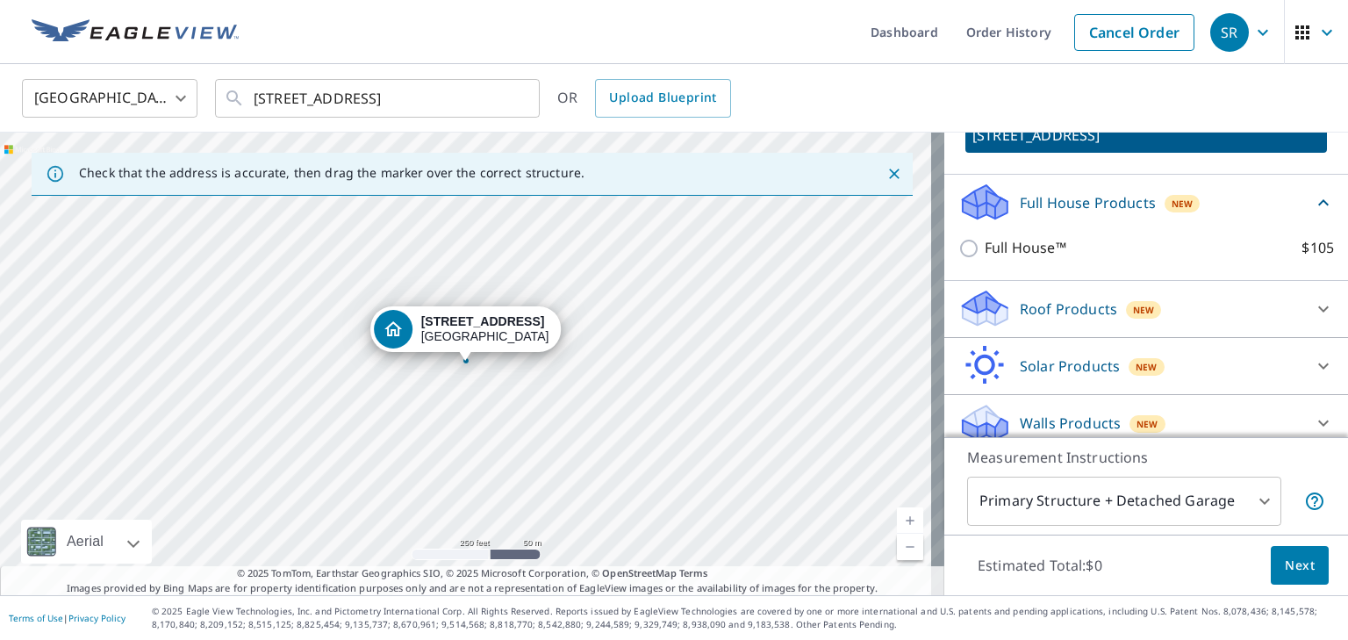
scroll to position [153, 0]
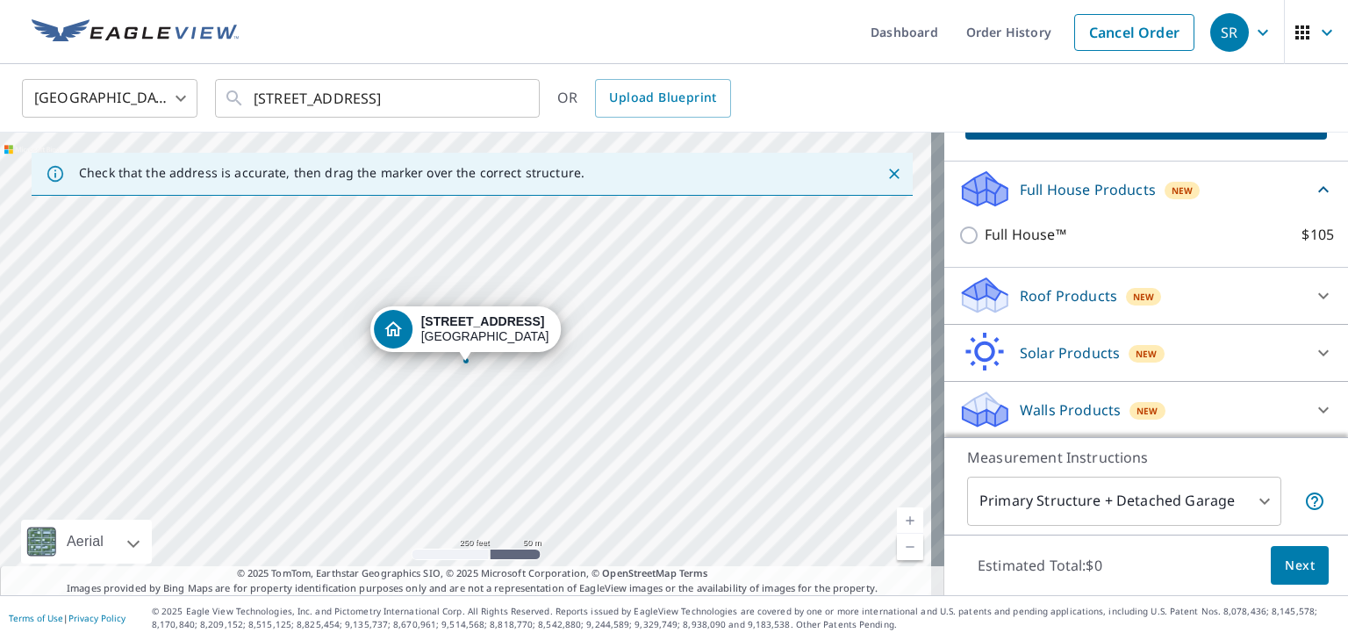
click at [1186, 422] on div "Walls Products New" at bounding box center [1130, 409] width 344 height 41
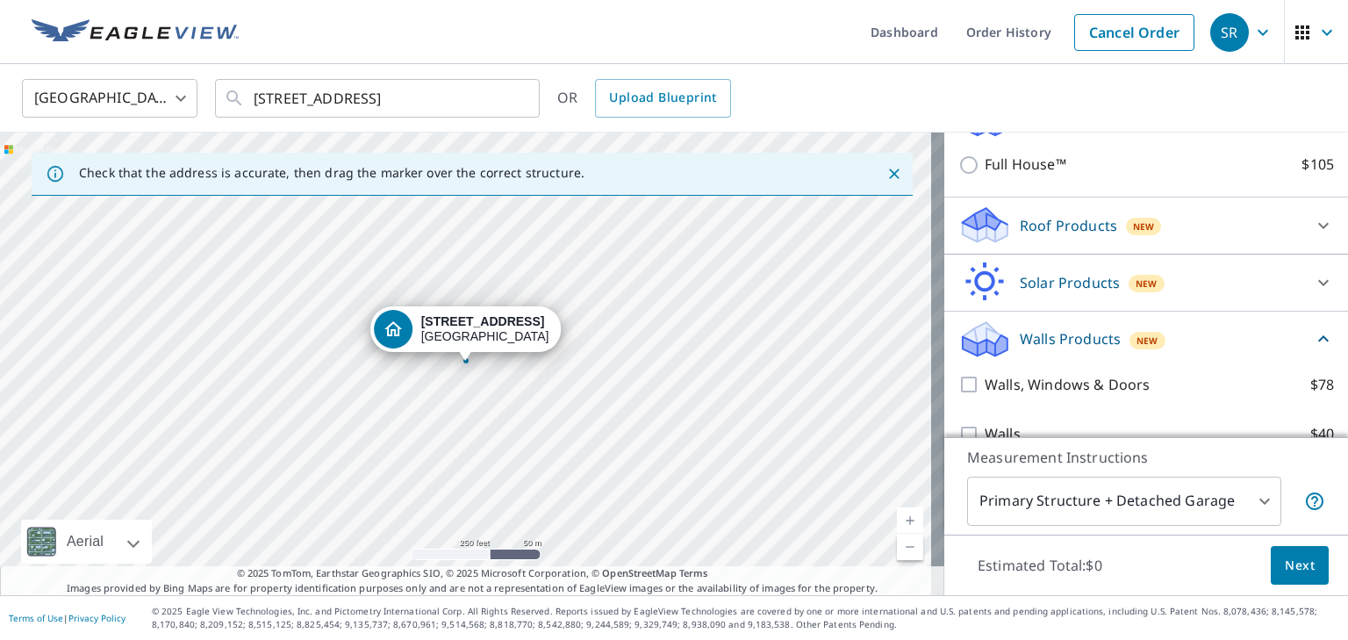
scroll to position [253, 0]
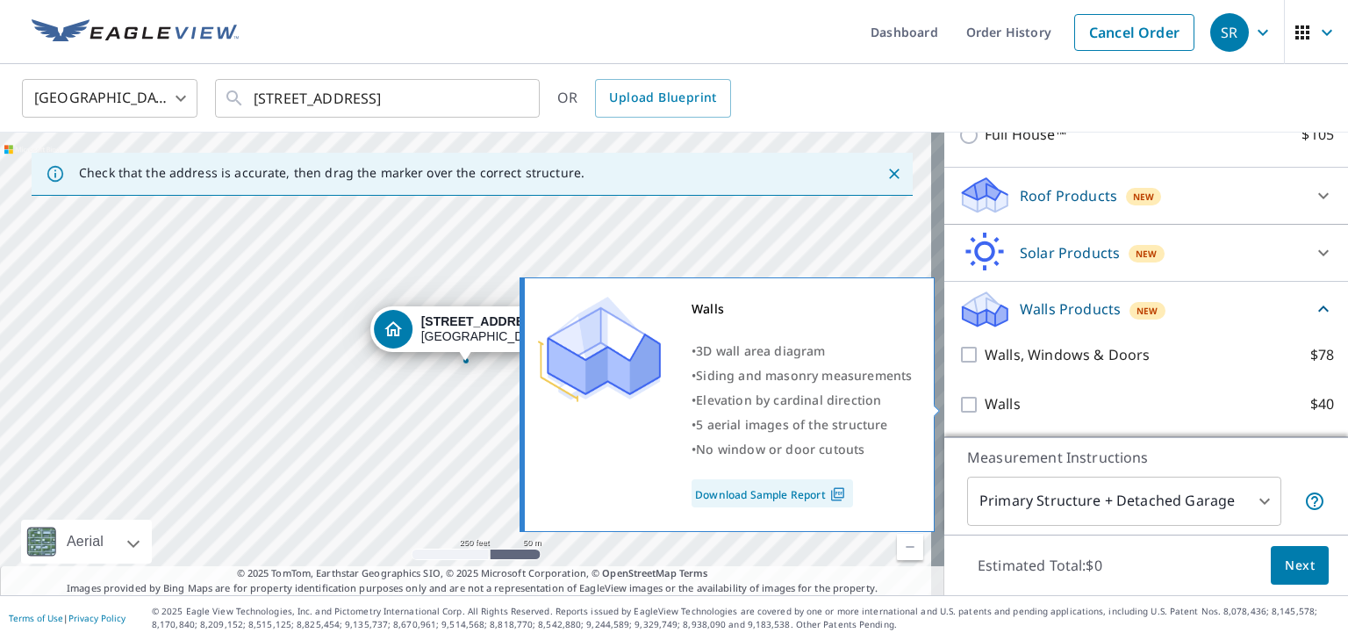
click at [798, 499] on link "Download Sample Report" at bounding box center [771, 493] width 161 height 28
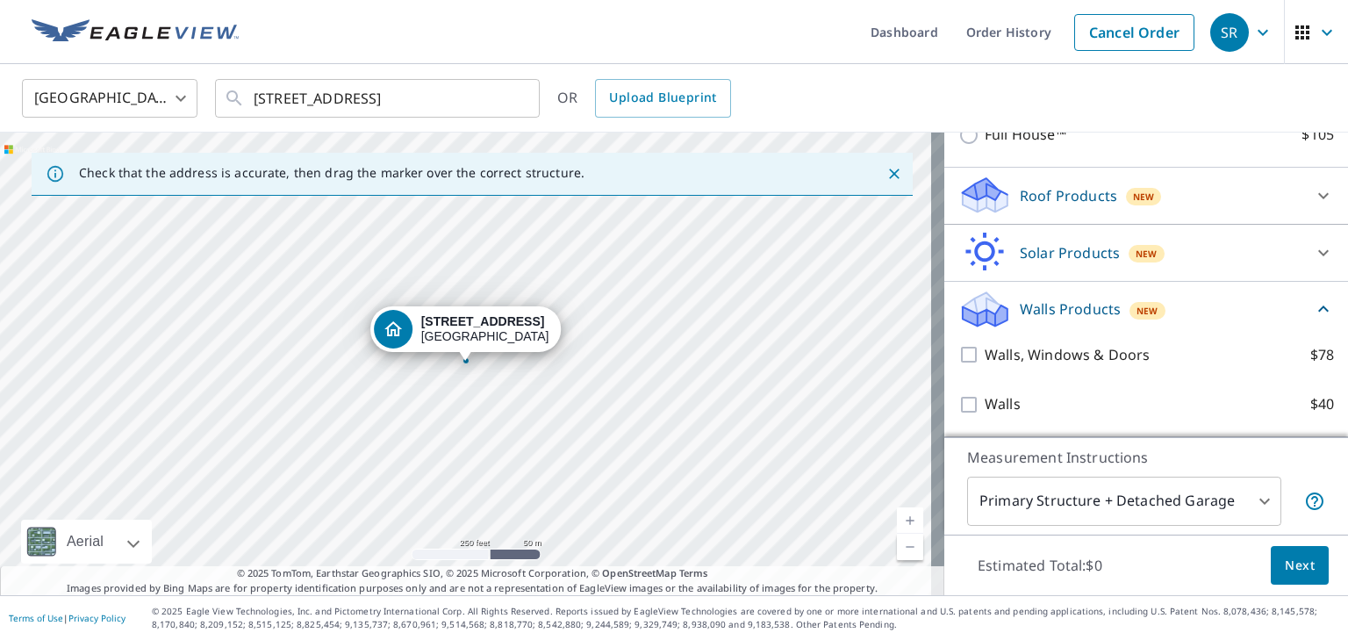
click at [663, 11] on ul "Dashboard Order History Cancel Order" at bounding box center [726, 32] width 954 height 64
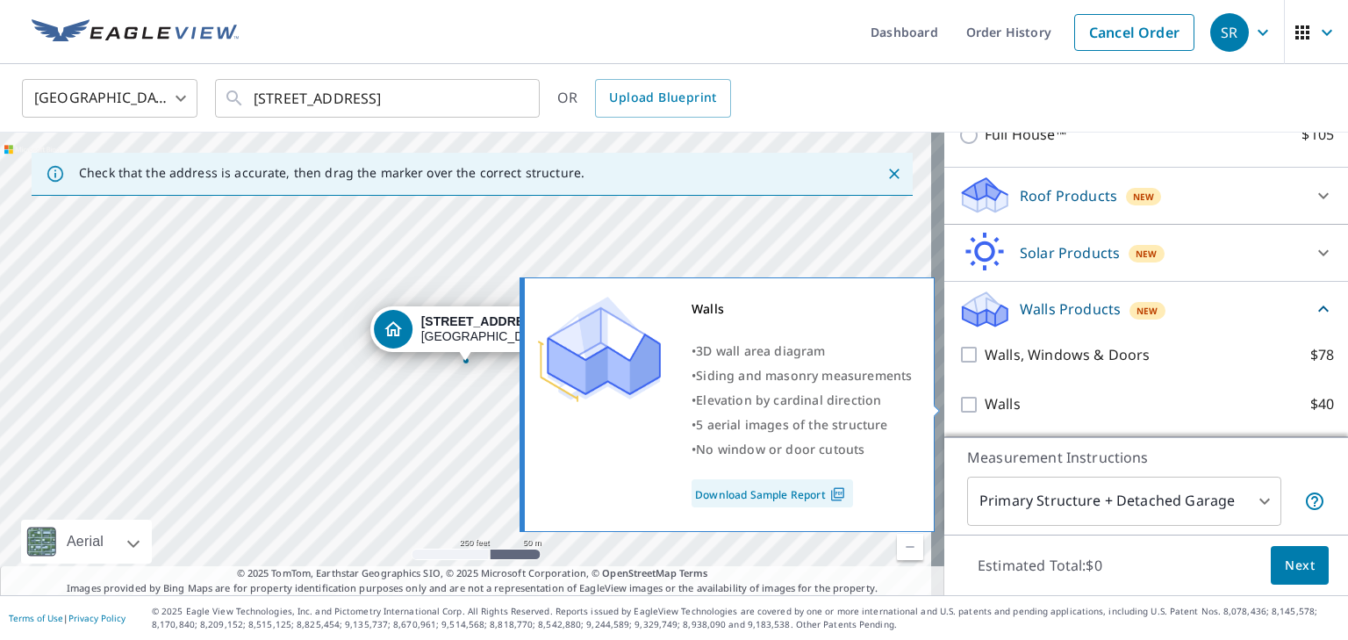
click at [958, 401] on input "Walls $40" at bounding box center [971, 404] width 26 height 21
checkbox input "true"
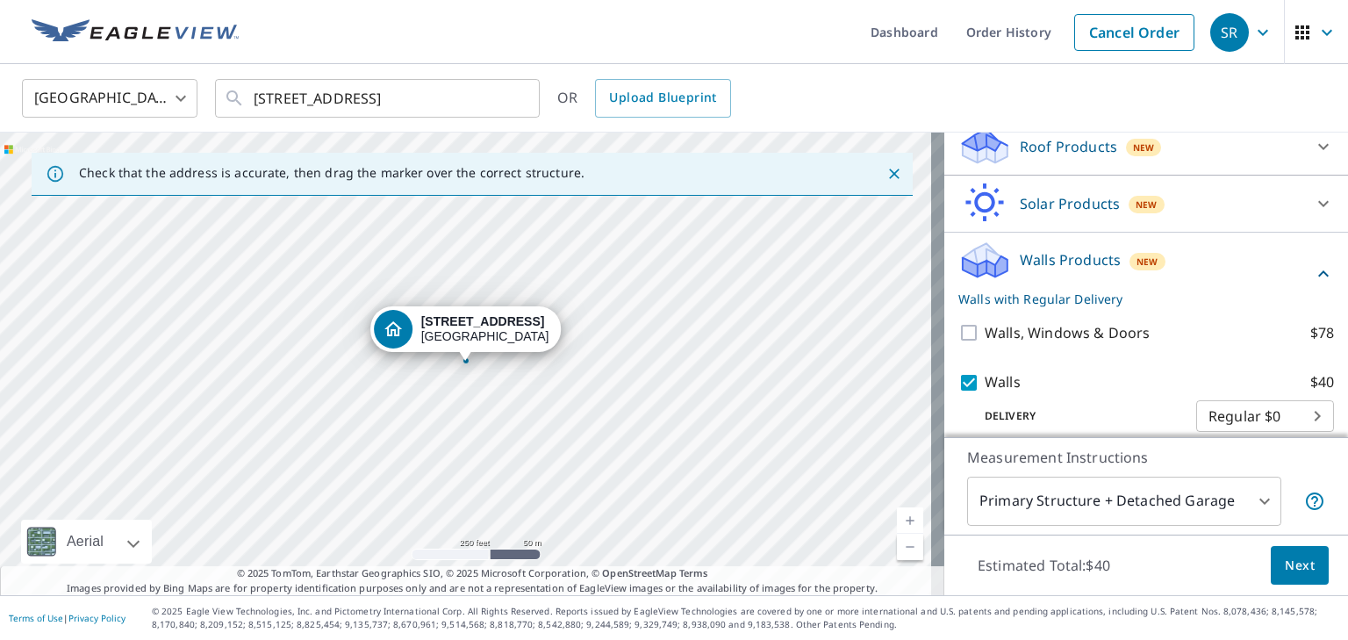
scroll to position [319, 0]
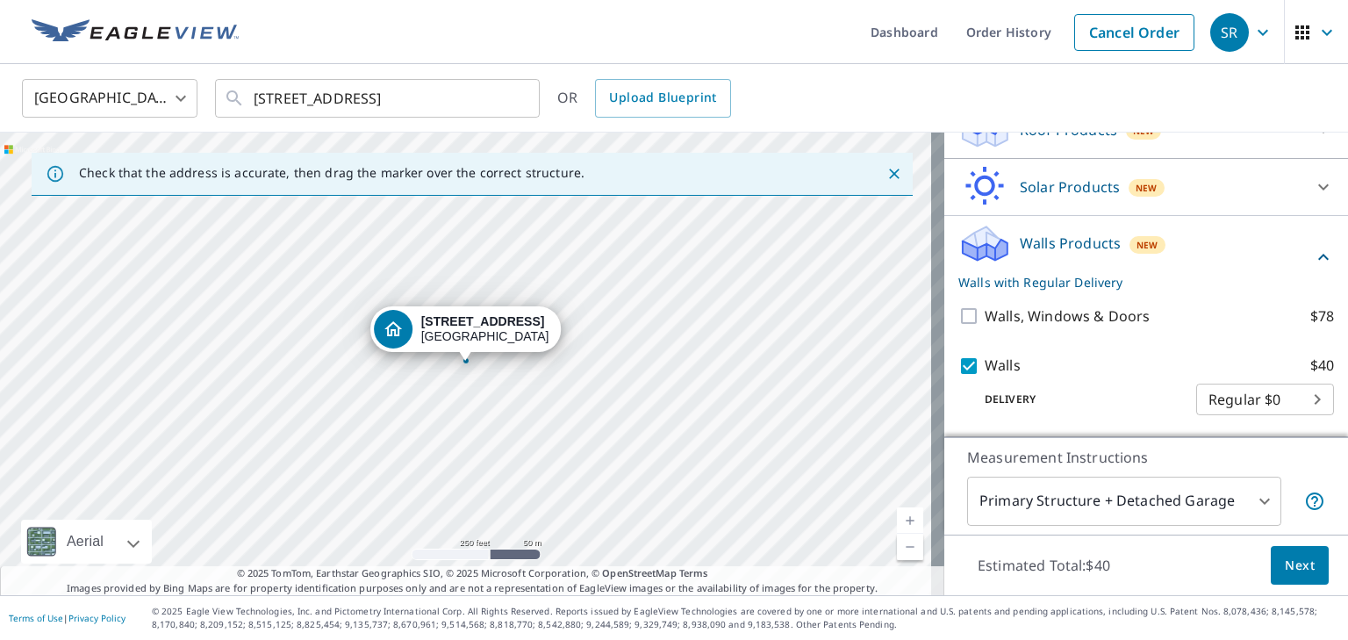
click at [1293, 568] on span "Next" at bounding box center [1300, 566] width 30 height 22
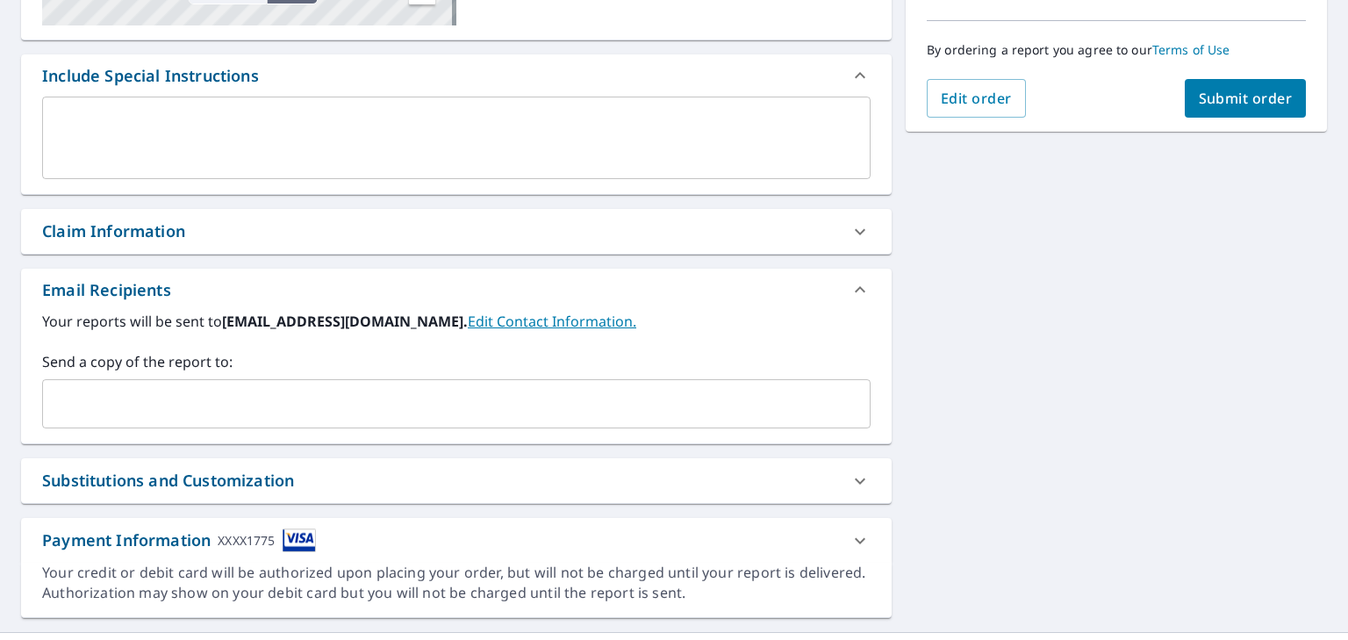
scroll to position [439, 0]
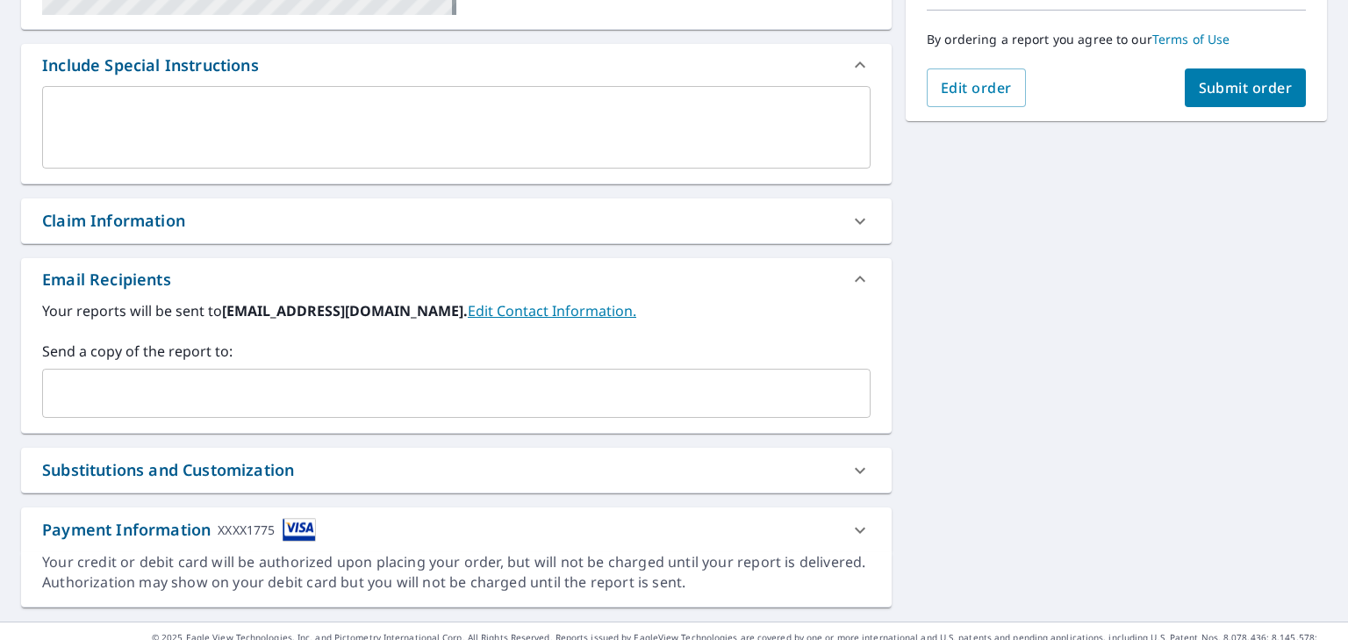
click at [268, 376] on input "text" at bounding box center [443, 392] width 786 height 33
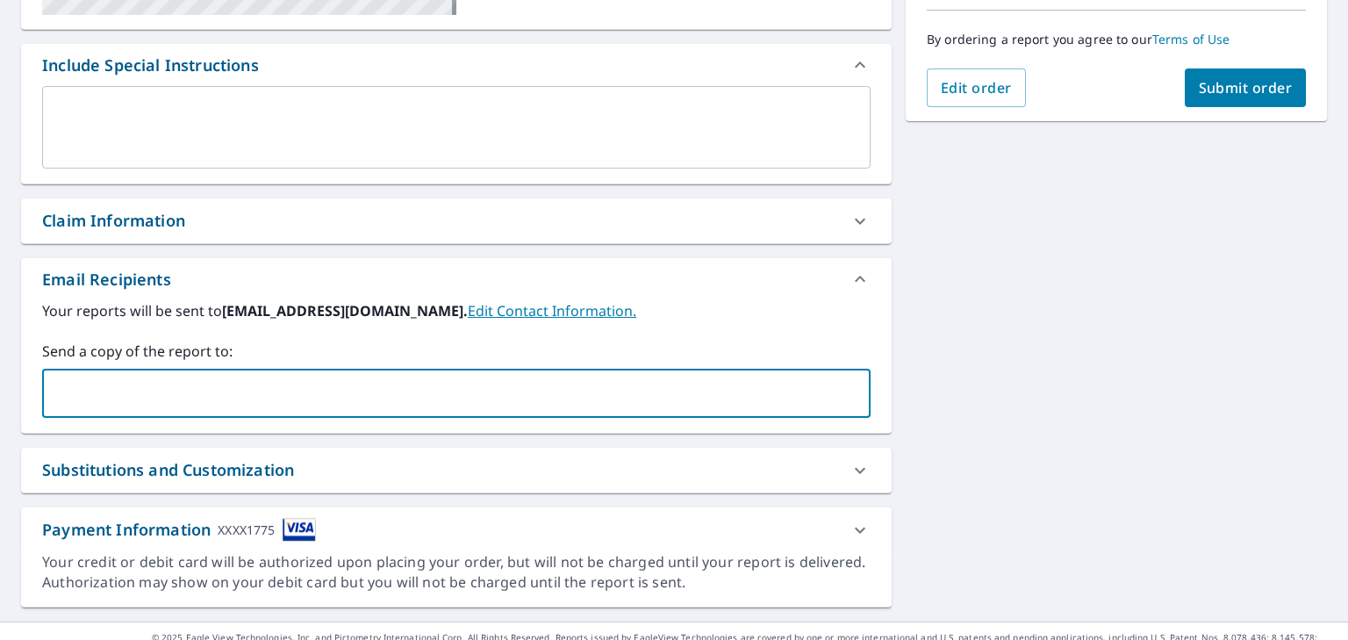
type input "mrfussynickp@gmail.com"
click at [522, 470] on div "Substitutions and Customization" at bounding box center [440, 470] width 797 height 24
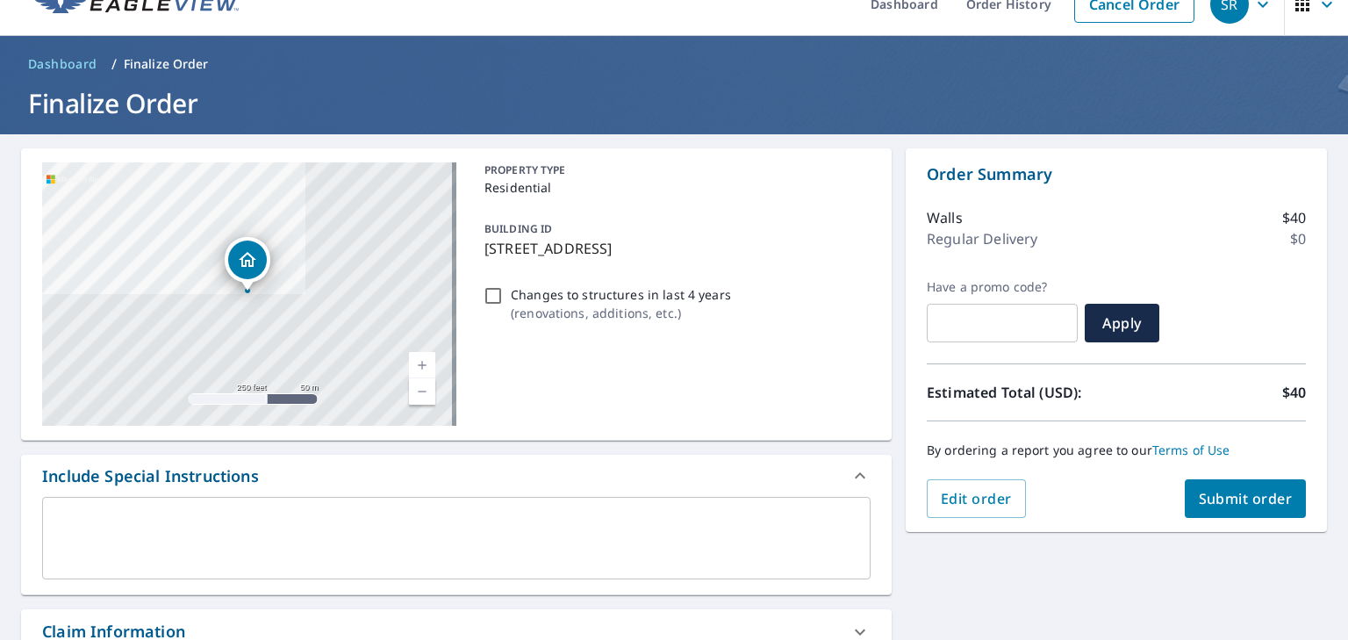
scroll to position [0, 0]
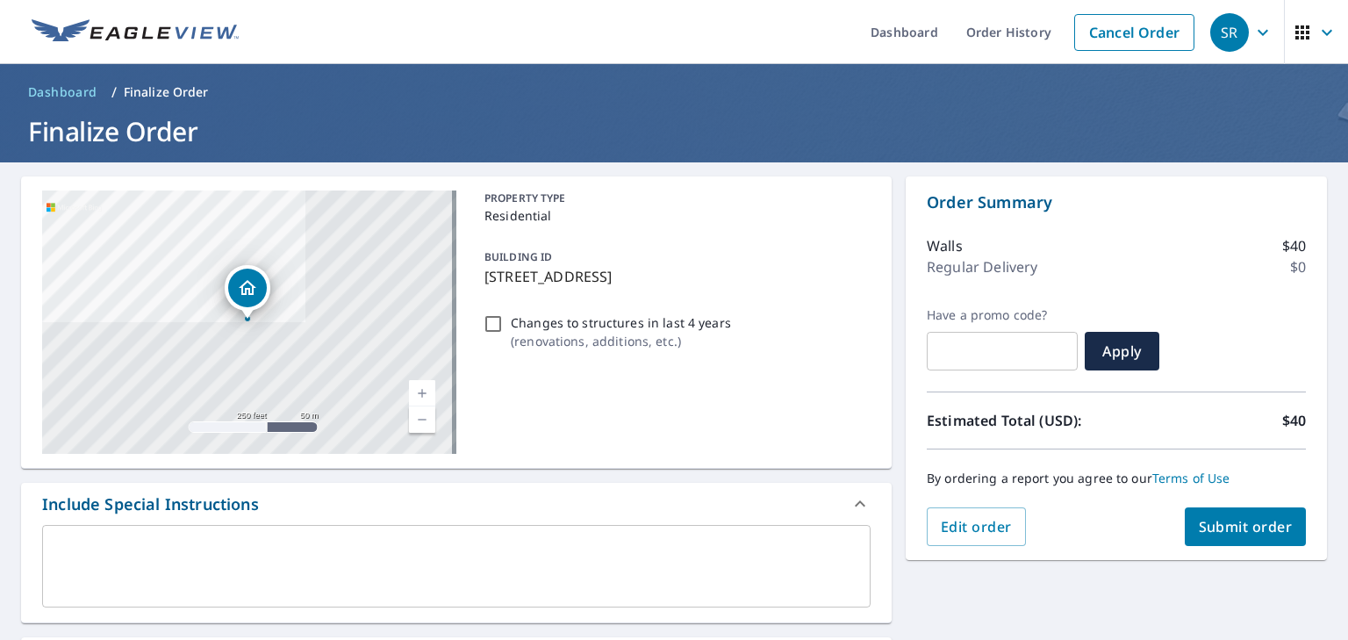
click at [1235, 539] on button "Submit order" at bounding box center [1246, 526] width 122 height 39
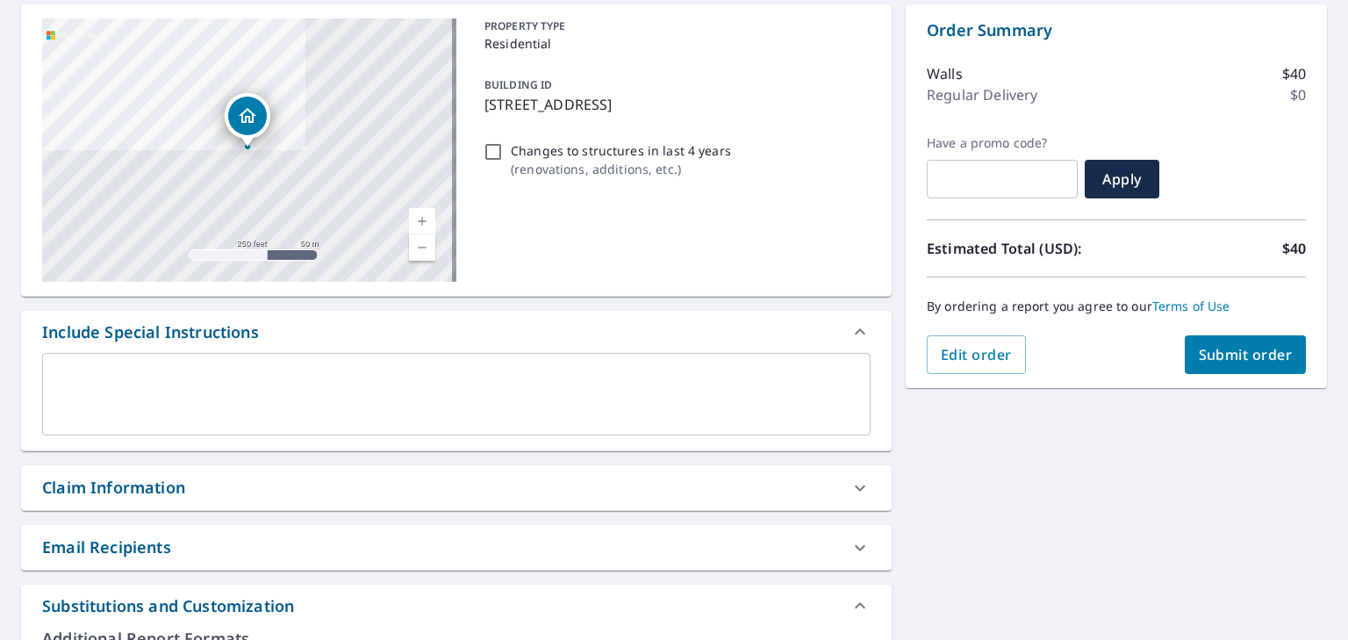
scroll to position [175, 0]
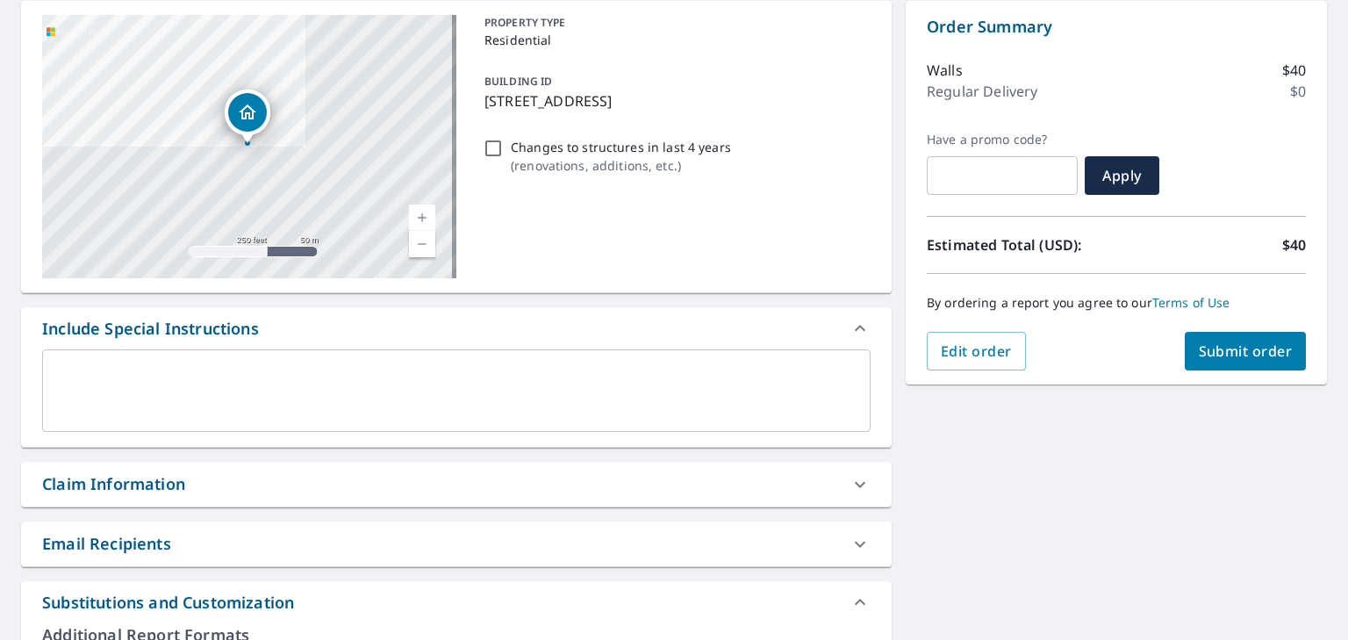
click at [1242, 351] on span "Submit order" at bounding box center [1246, 350] width 94 height 19
click at [1248, 348] on span "Submit order" at bounding box center [1246, 350] width 94 height 19
click at [1248, 350] on span "Submit order" at bounding box center [1246, 350] width 94 height 19
click at [1221, 350] on span "Submit order" at bounding box center [1246, 350] width 94 height 19
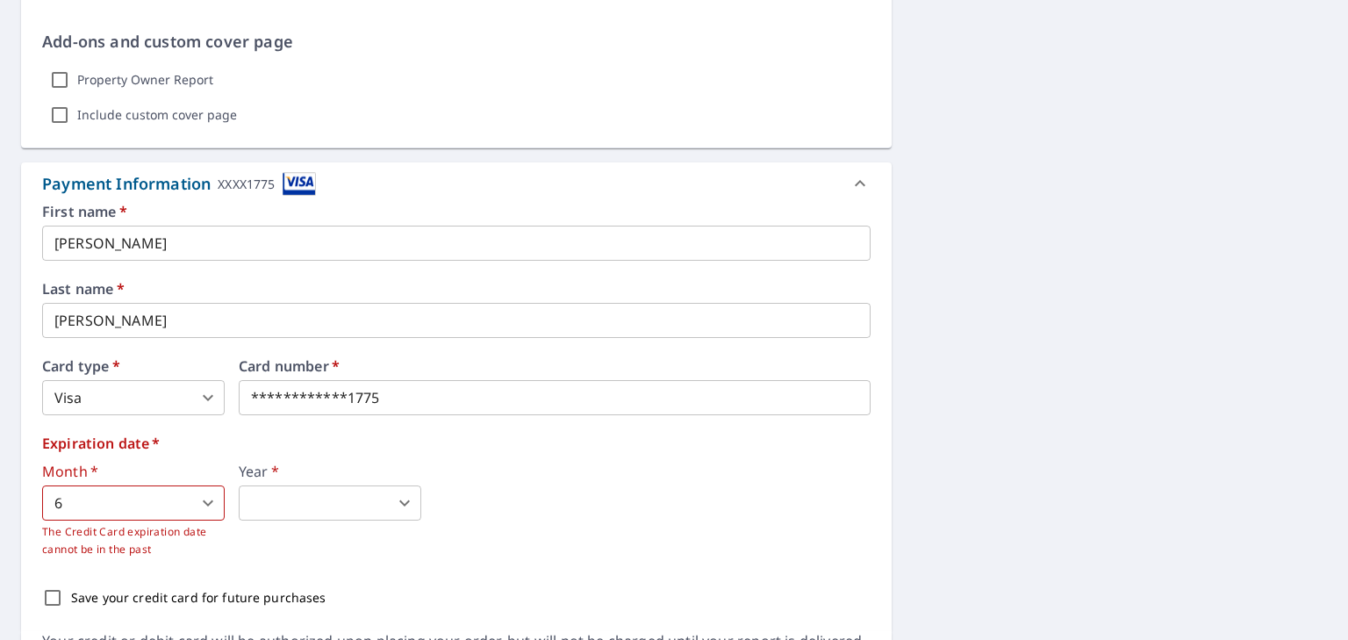
scroll to position [965, 0]
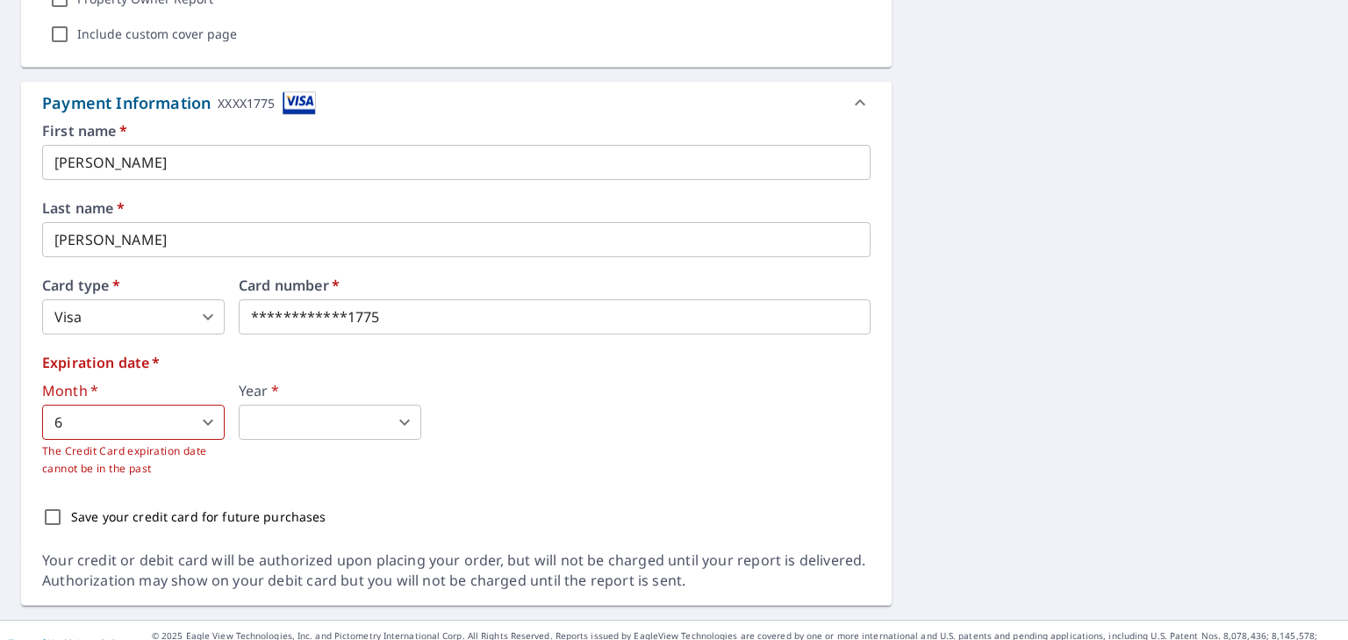
click at [397, 420] on body "SR SR Dashboard Order History Cancel Order SR Dashboard / Finalize Order Finali…" at bounding box center [674, 320] width 1348 height 640
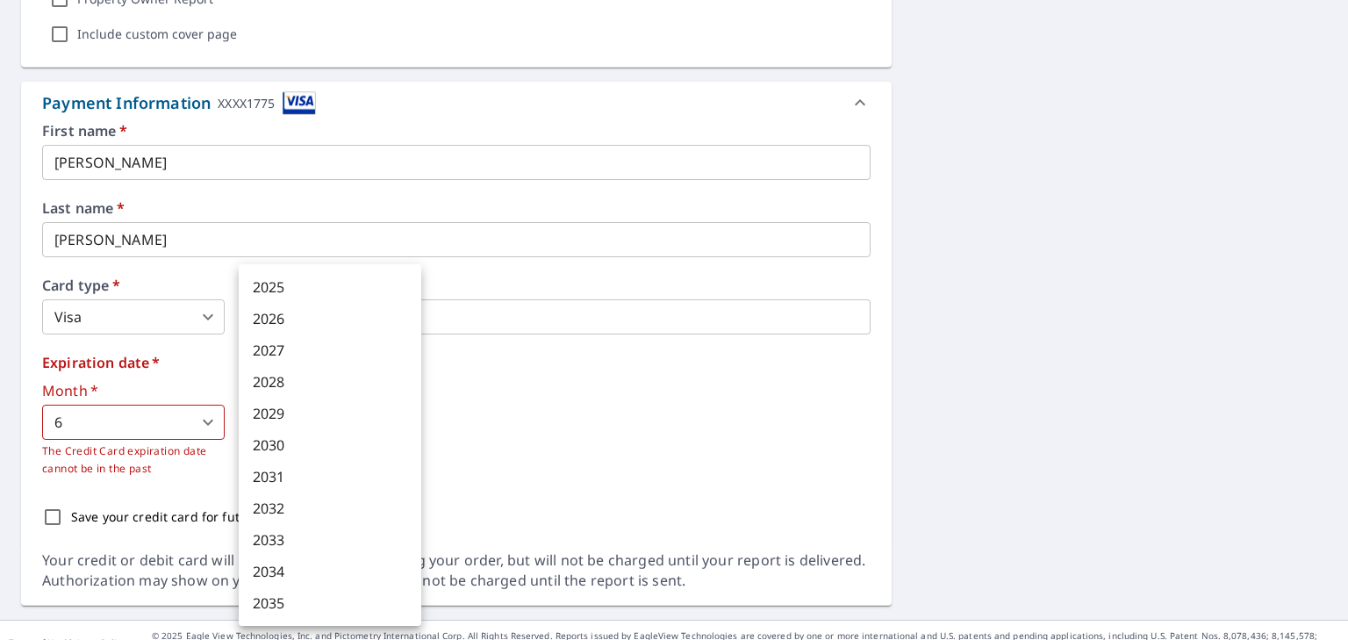
click at [351, 354] on li "2027" at bounding box center [330, 350] width 183 height 32
type input "2027"
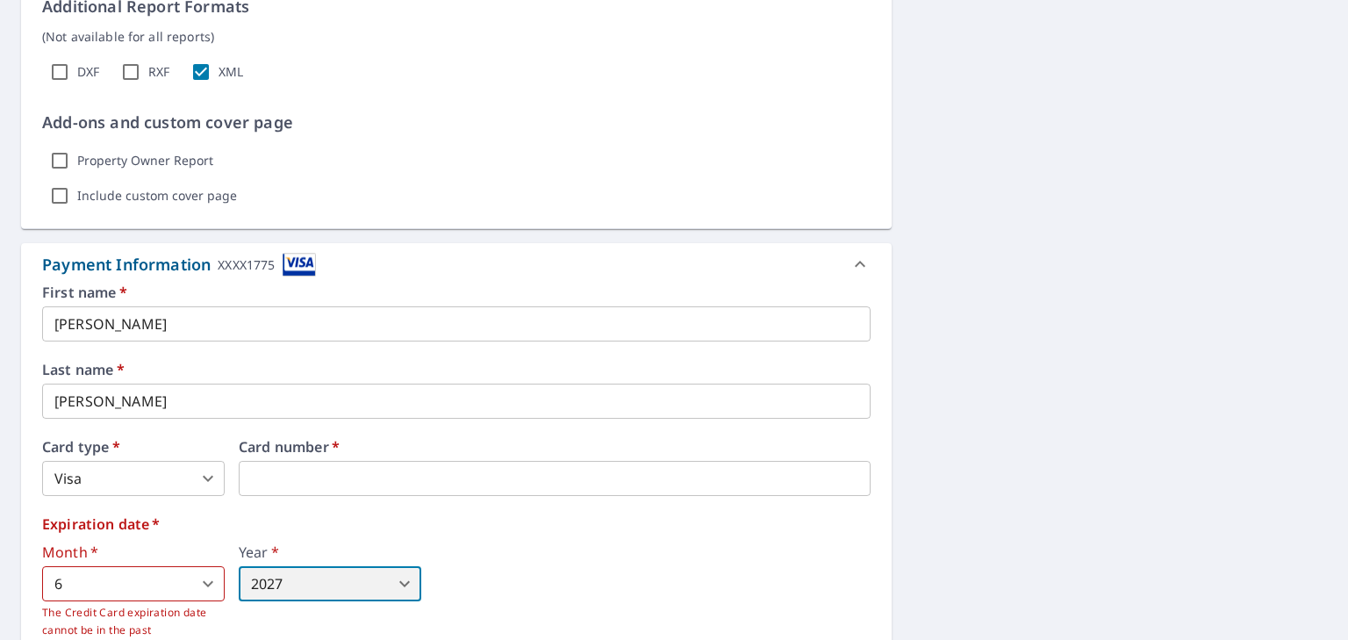
scroll to position [725, 0]
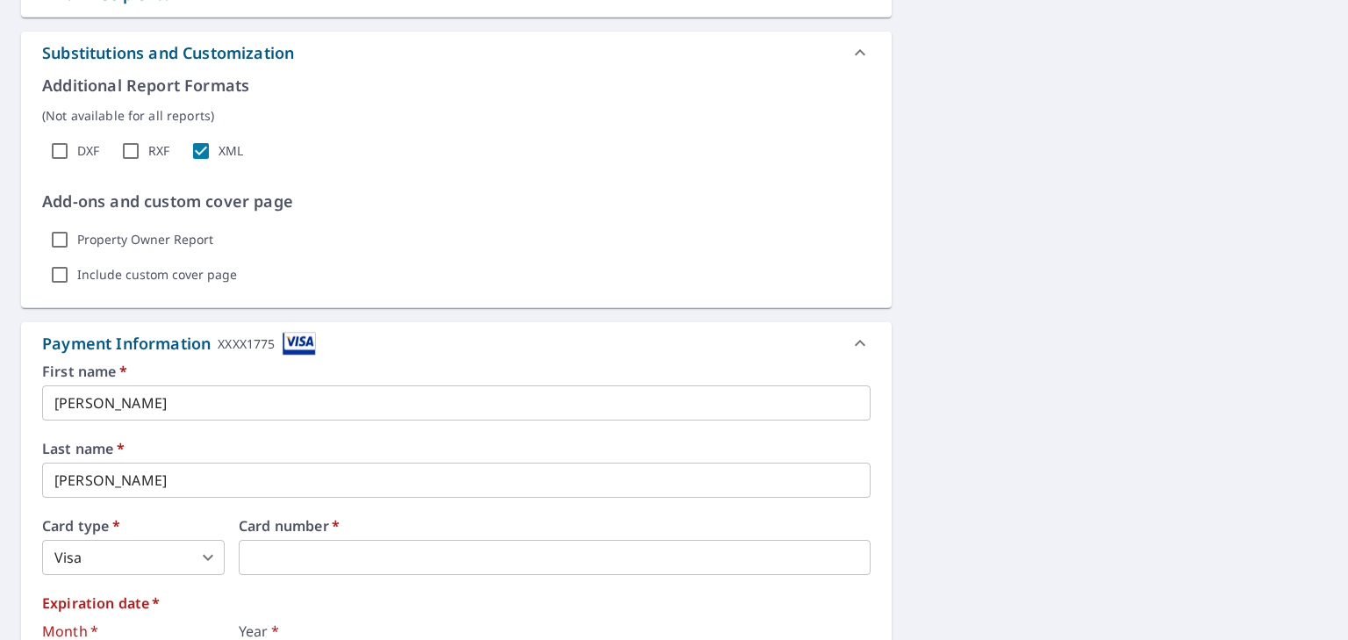
click at [201, 337] on div "Payment Information XXXX1775" at bounding box center [179, 344] width 274 height 24
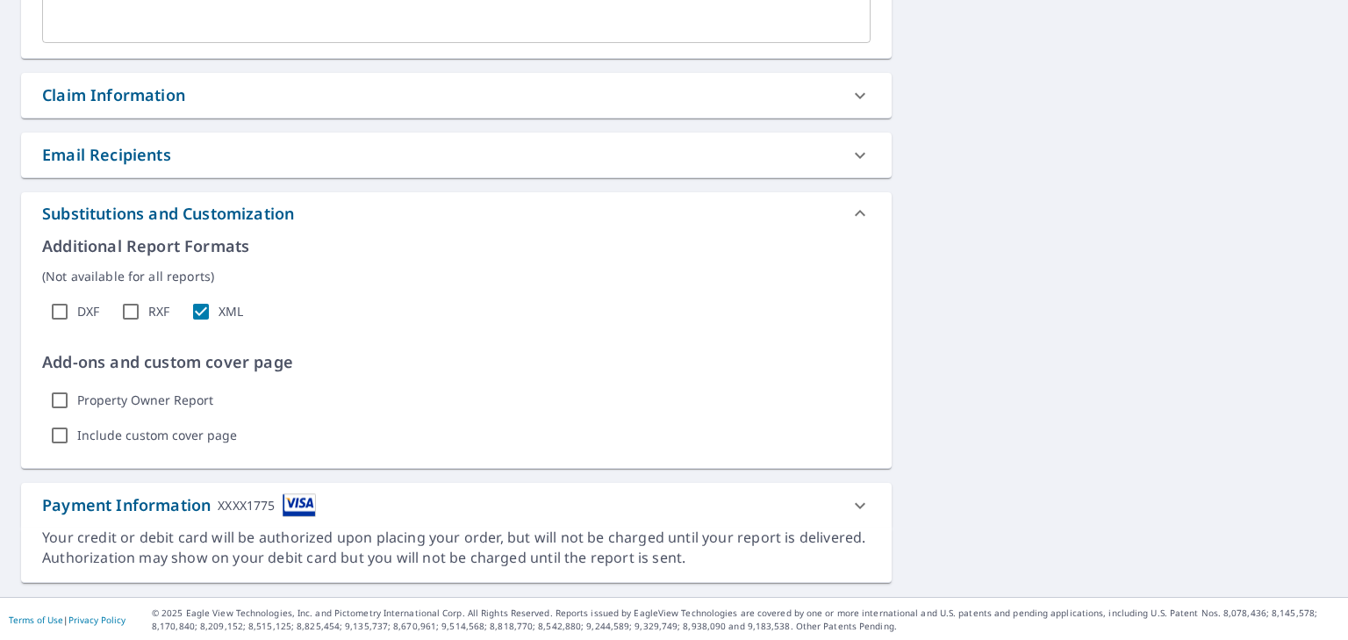
scroll to position [213, 0]
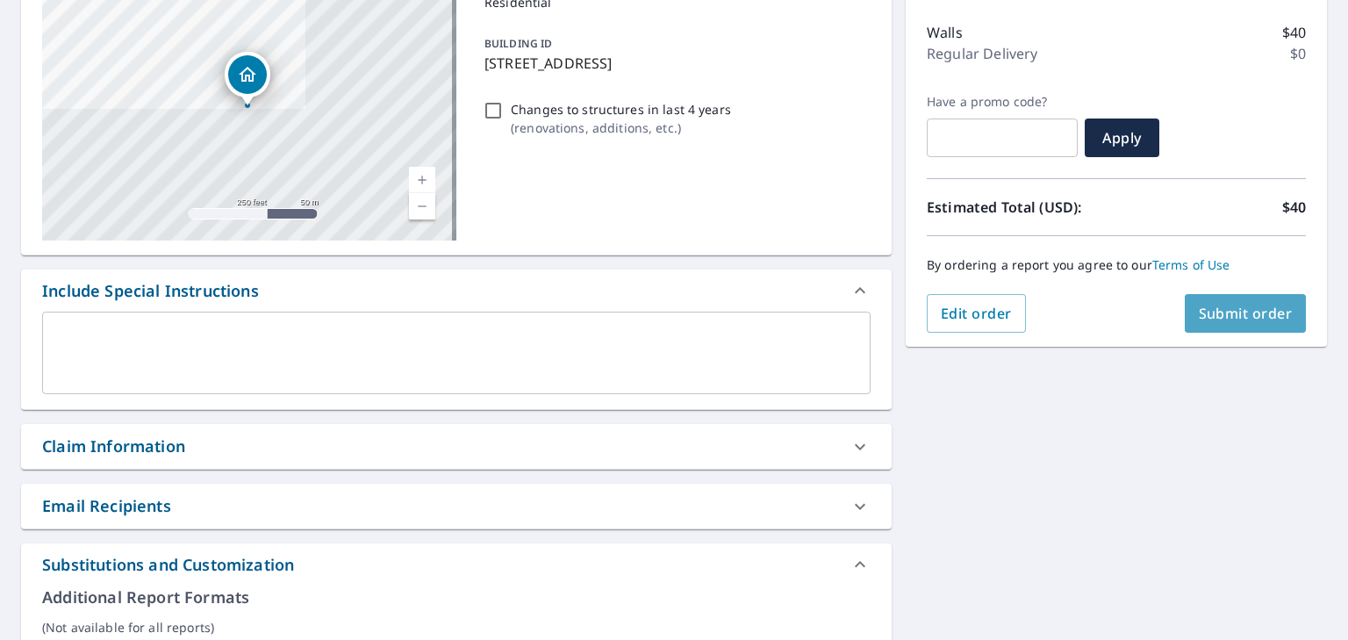
click at [1202, 319] on span "Submit order" at bounding box center [1246, 313] width 94 height 19
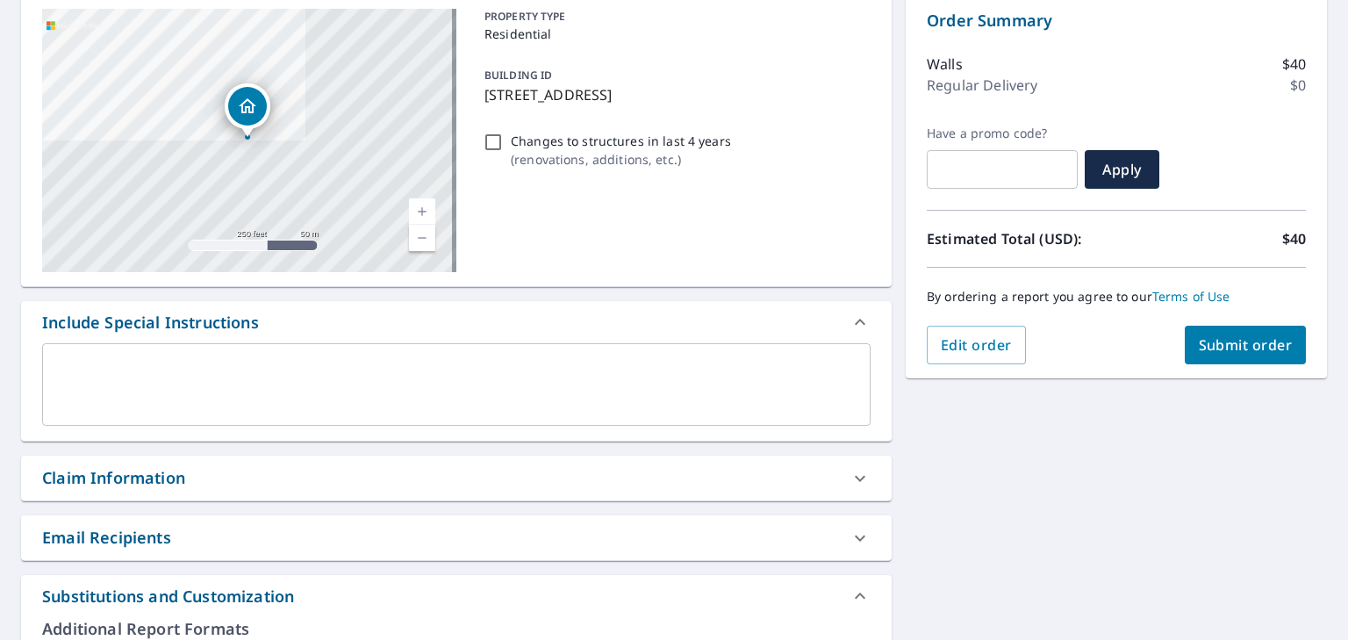
scroll to position [38, 0]
